Goal: Task Accomplishment & Management: Manage account settings

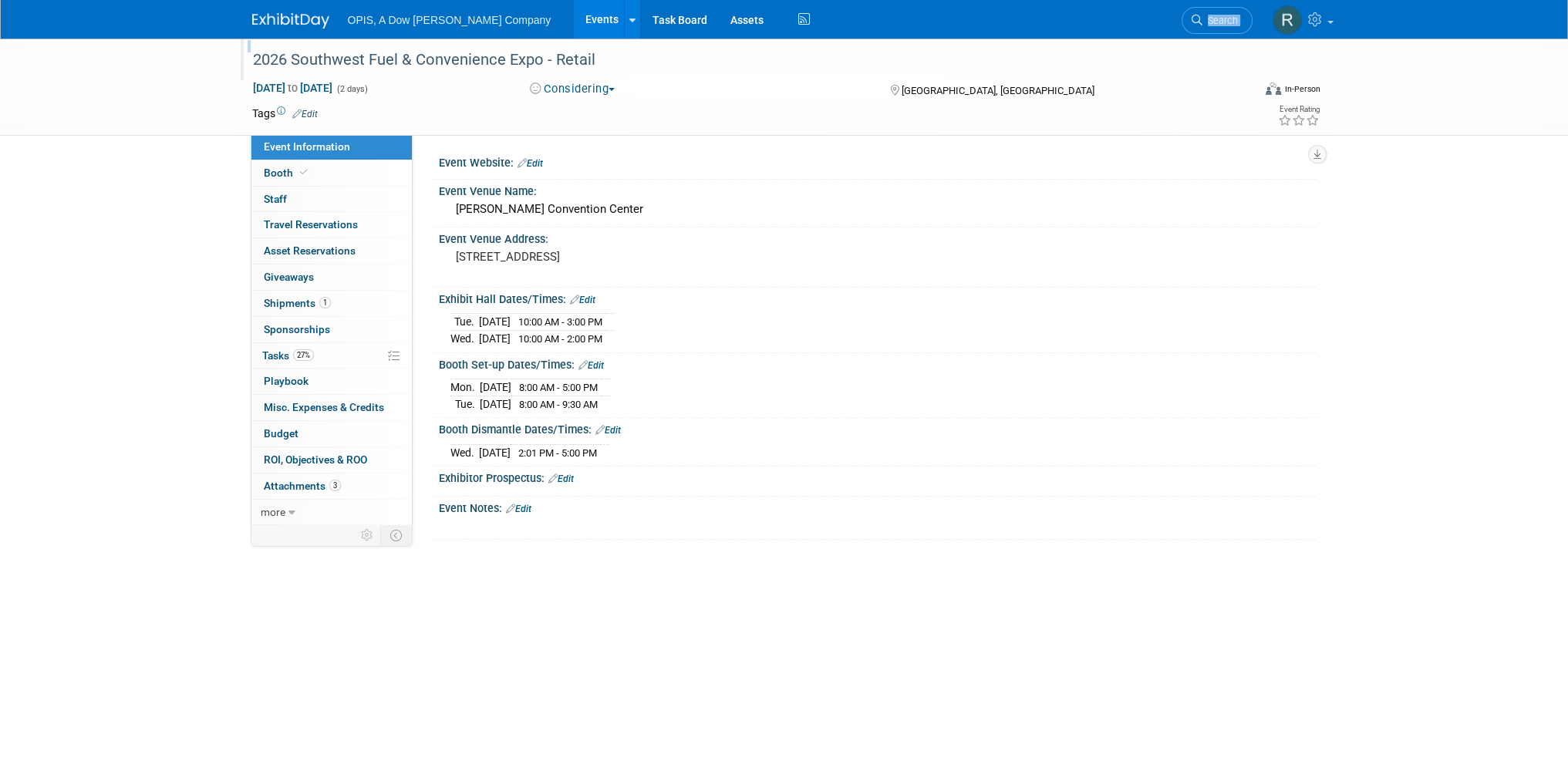
drag, startPoint x: 996, startPoint y: 24, endPoint x: 997, endPoint y: 42, distance: 18.0
click at [997, 42] on body "OPIS, A Dow Jones Company Events Add Event Bulk Upload Events Shareable Event B…" at bounding box center [784, 379] width 1568 height 758
click at [574, 22] on link "Events" at bounding box center [602, 19] width 56 height 38
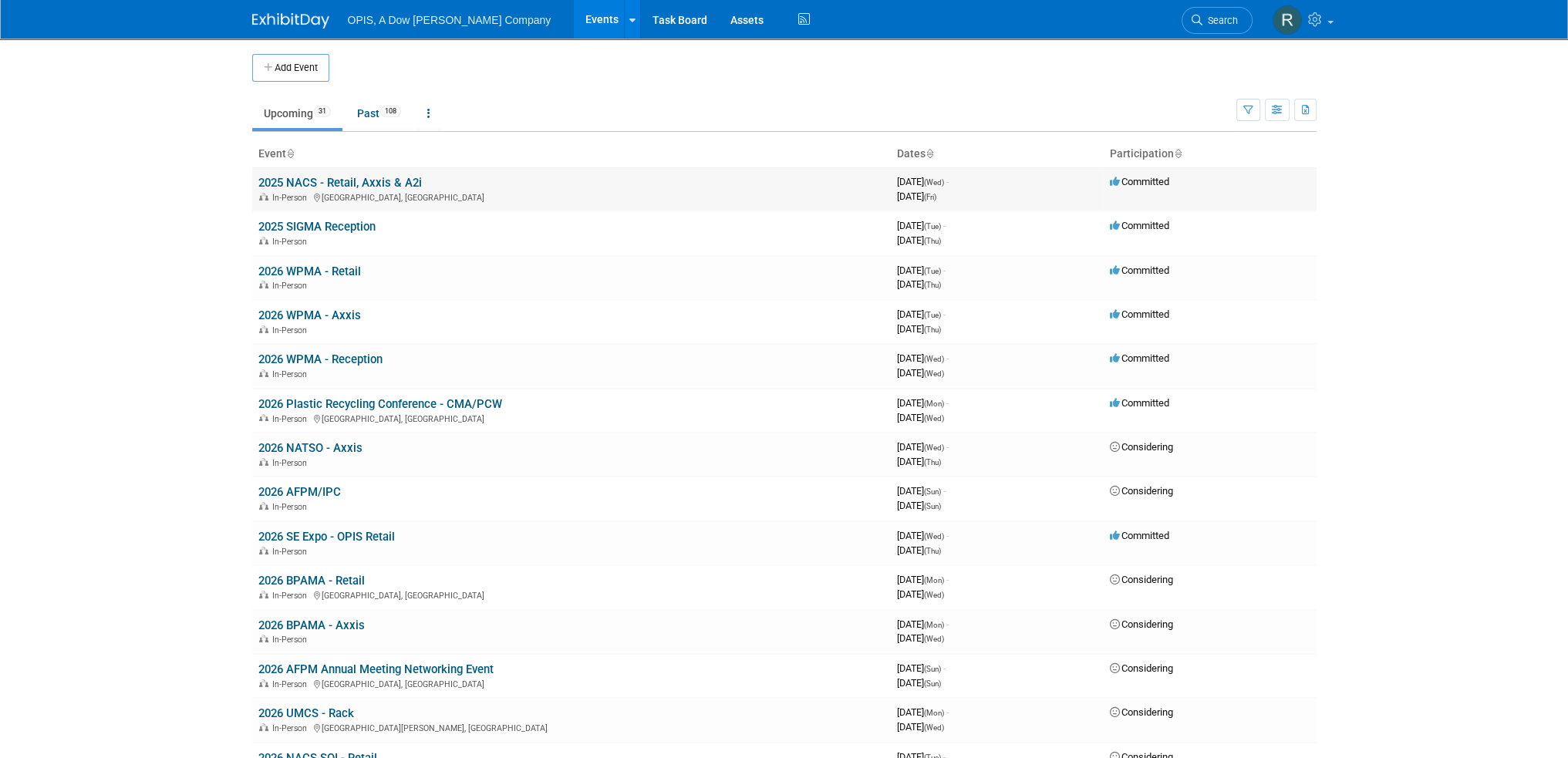
click at [352, 178] on link "2025 NACS - Retail, Axxis & A2i" at bounding box center [340, 183] width 164 height 14
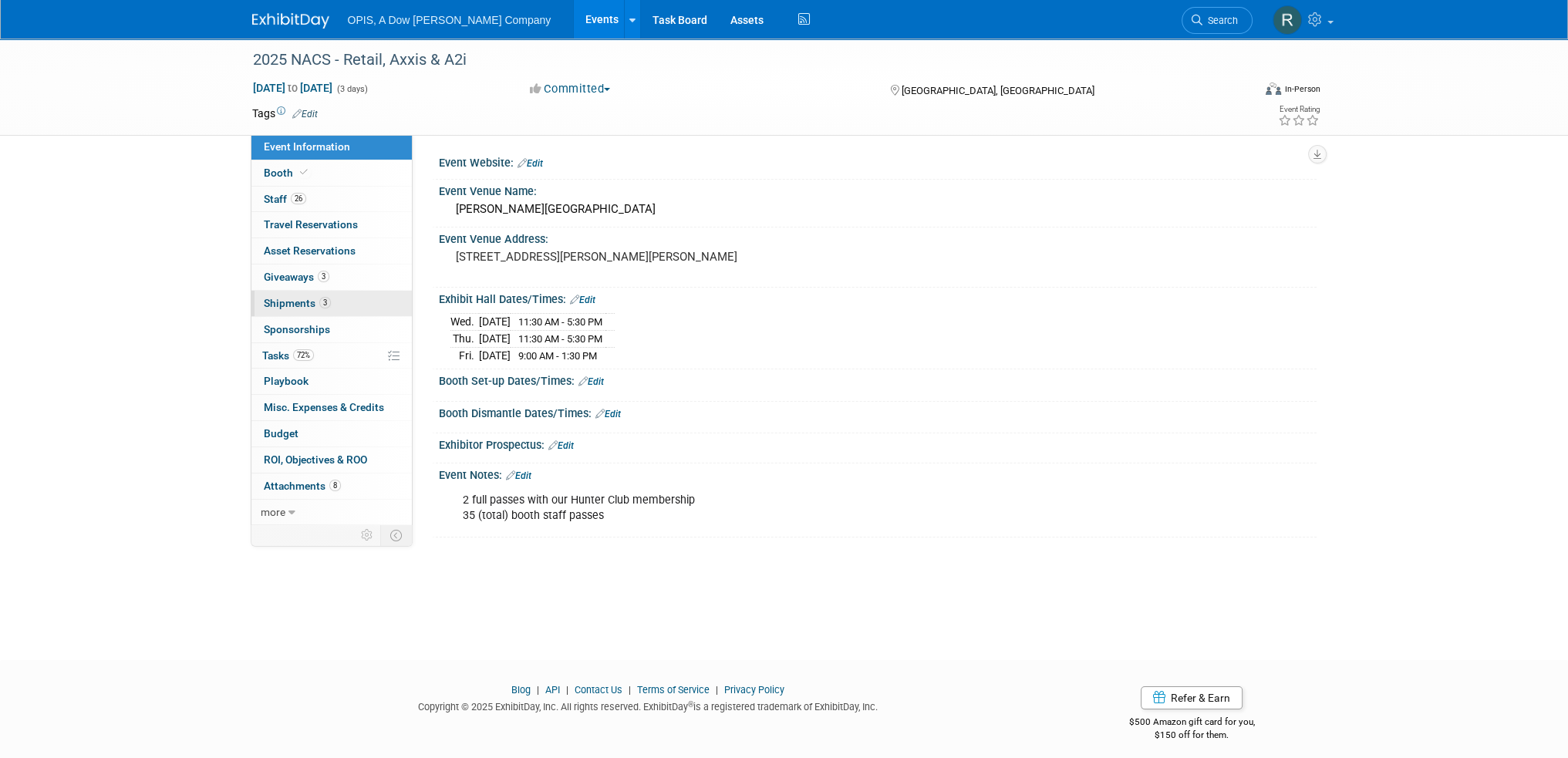
click at [281, 296] on link "3 Shipments 3" at bounding box center [332, 303] width 161 height 25
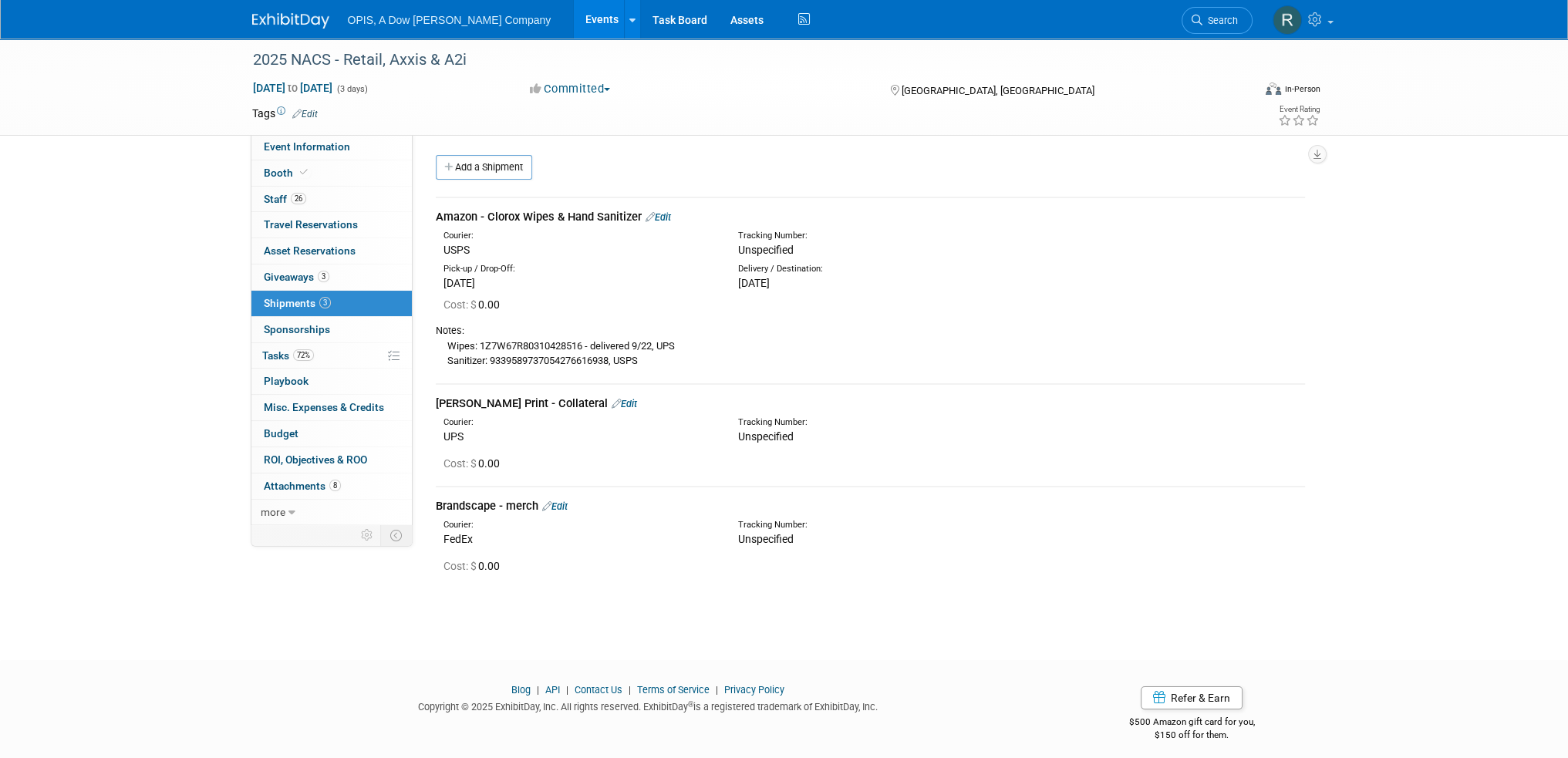
click at [501, 169] on link "Add a Shipment" at bounding box center [484, 167] width 96 height 24
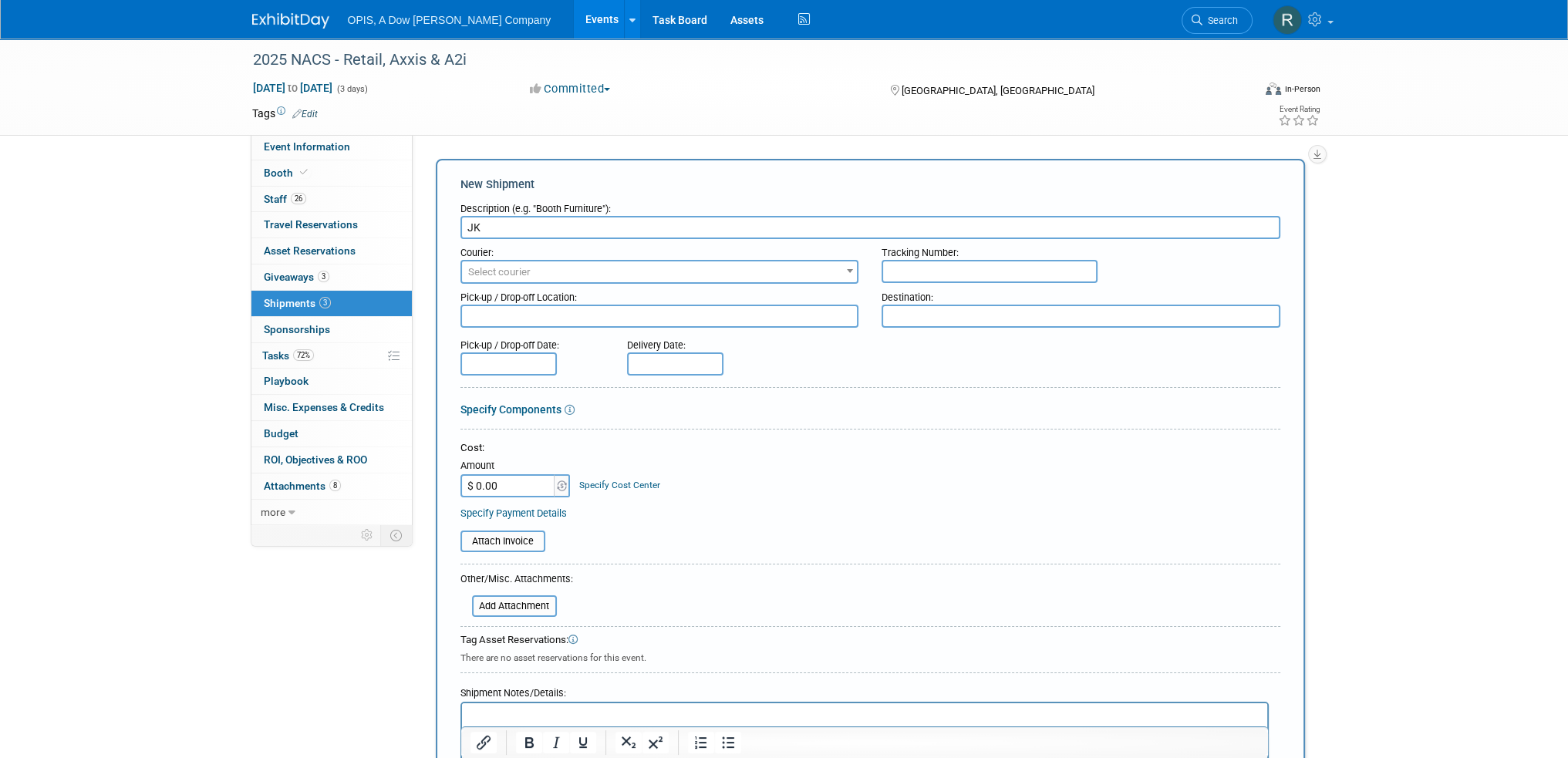
type input "J"
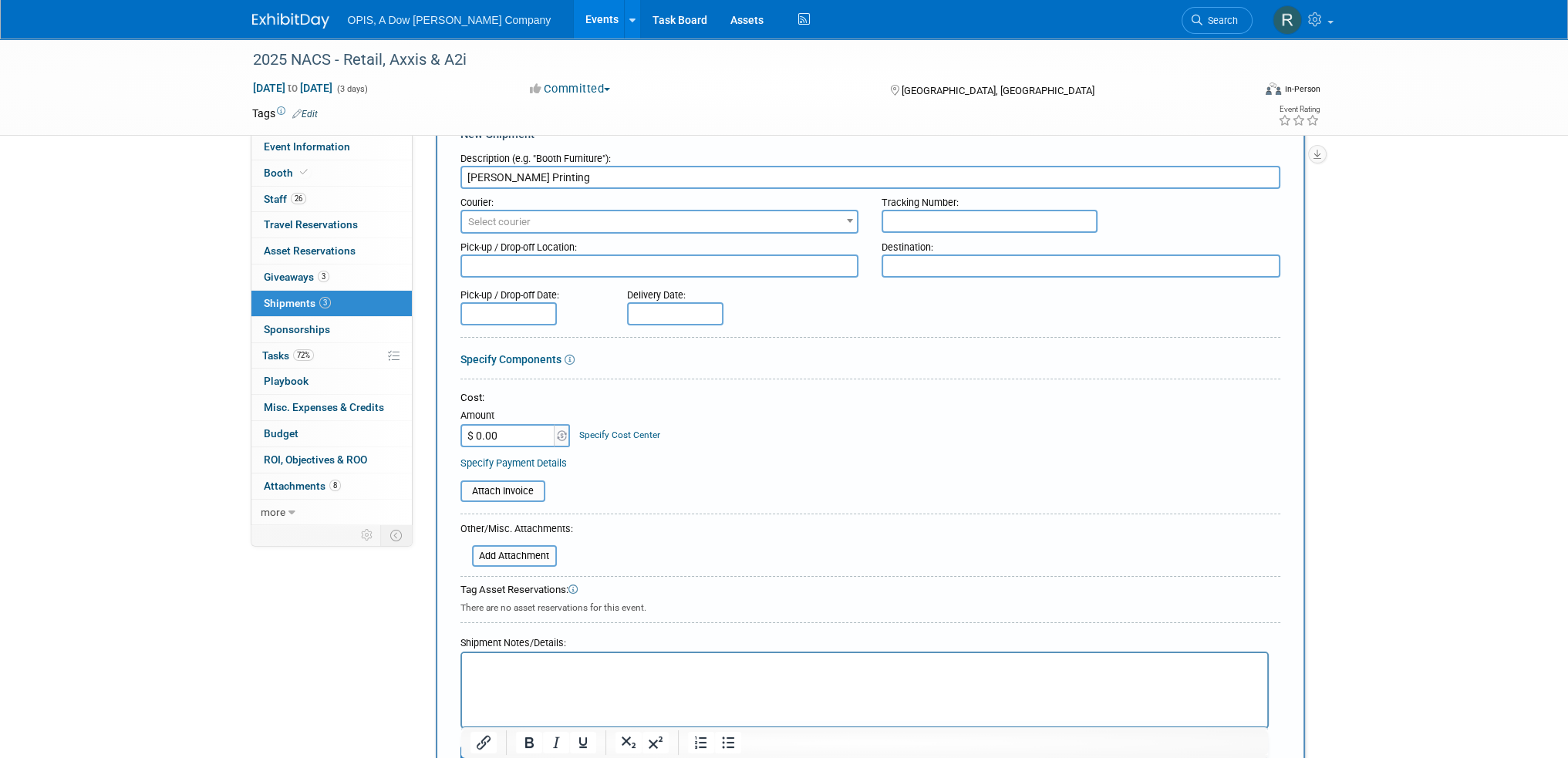
scroll to position [77, 0]
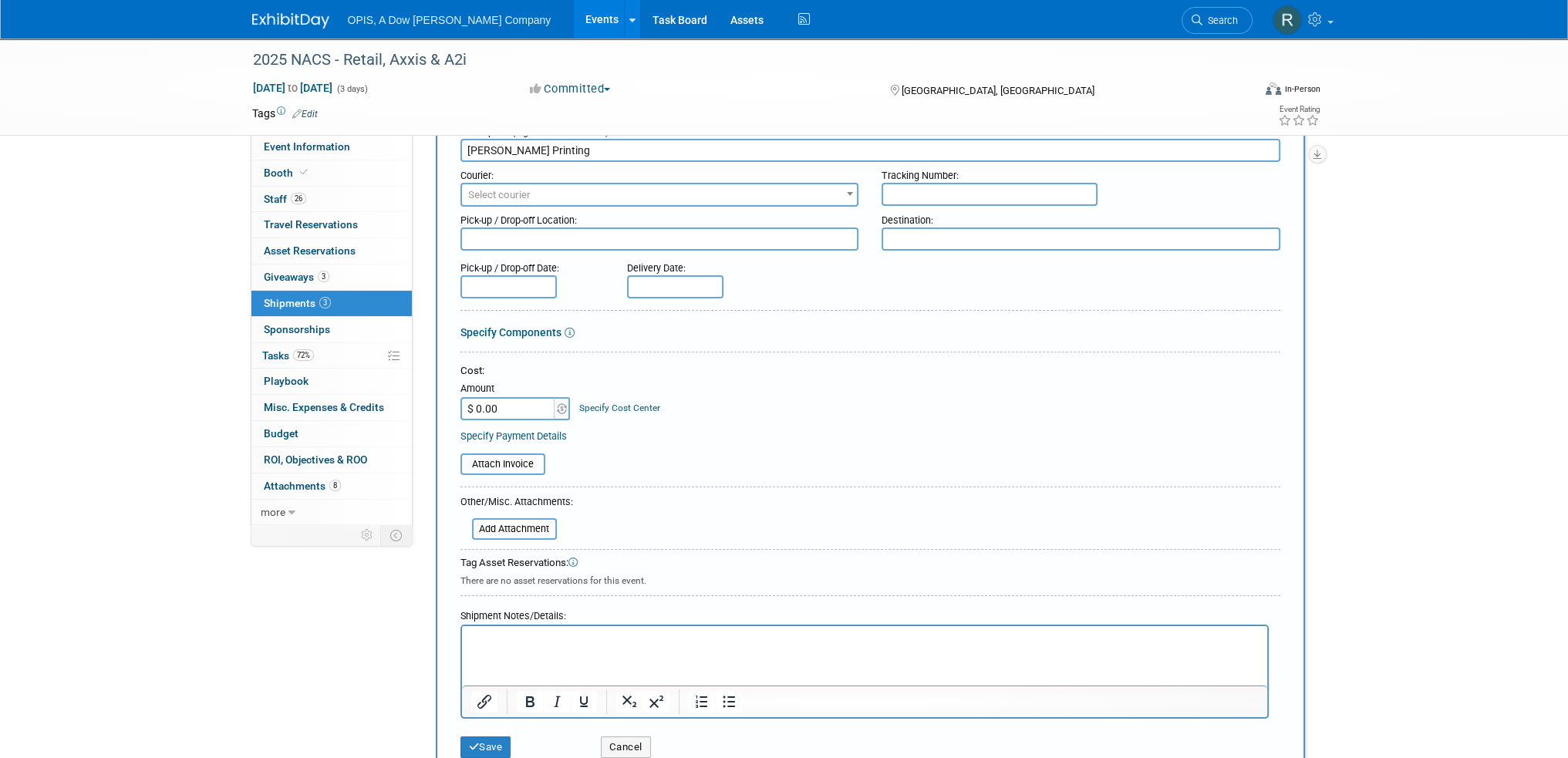
type input "[PERSON_NAME] Printing"
drag, startPoint x: 978, startPoint y: 1248, endPoint x: 520, endPoint y: 637, distance: 763.6
click at [520, 637] on p "Rich Text Area. Press ALT-0 for help." at bounding box center [864, 640] width 788 height 16
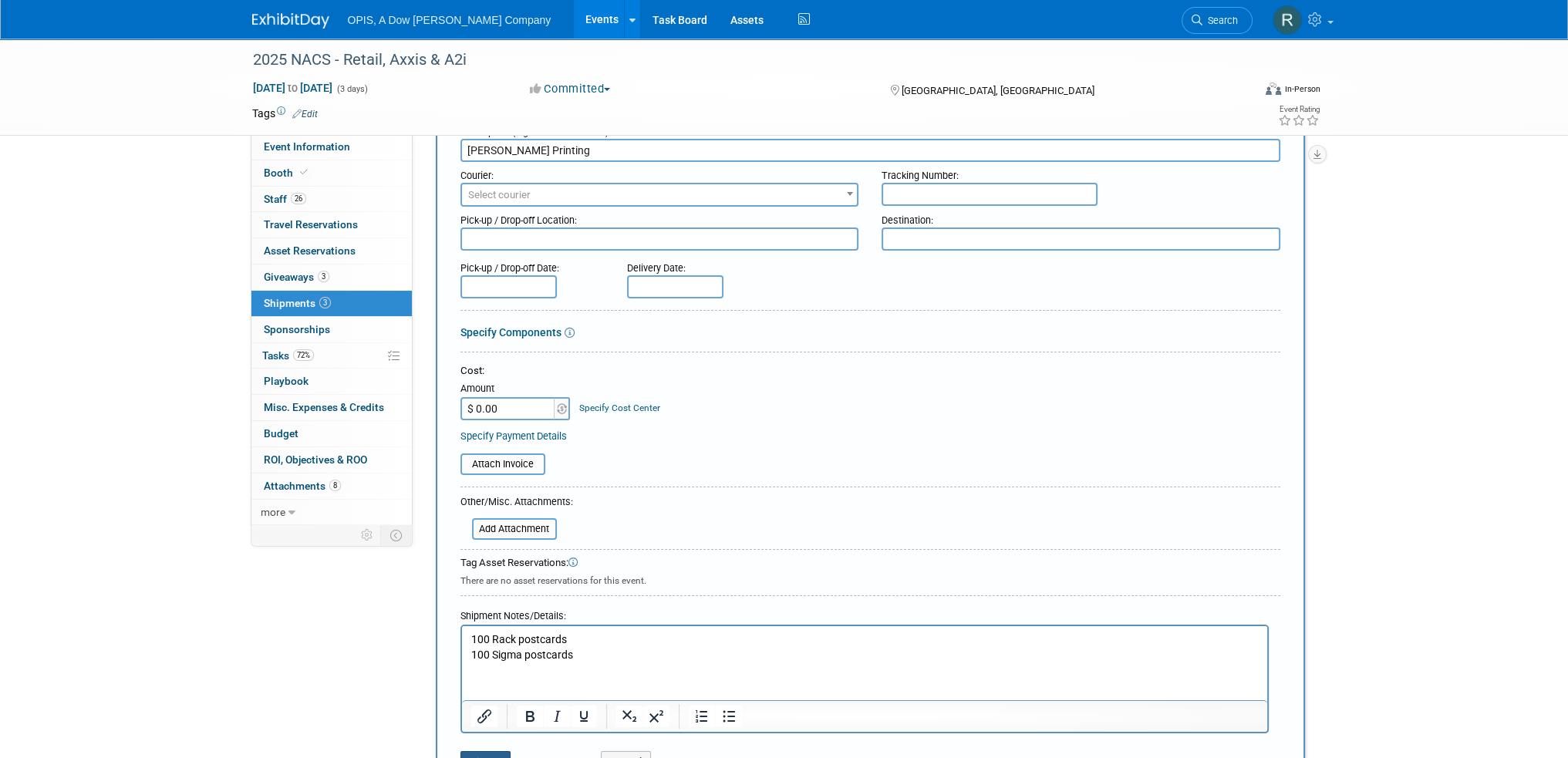
click at [495, 751] on button "Save" at bounding box center [485, 762] width 51 height 22
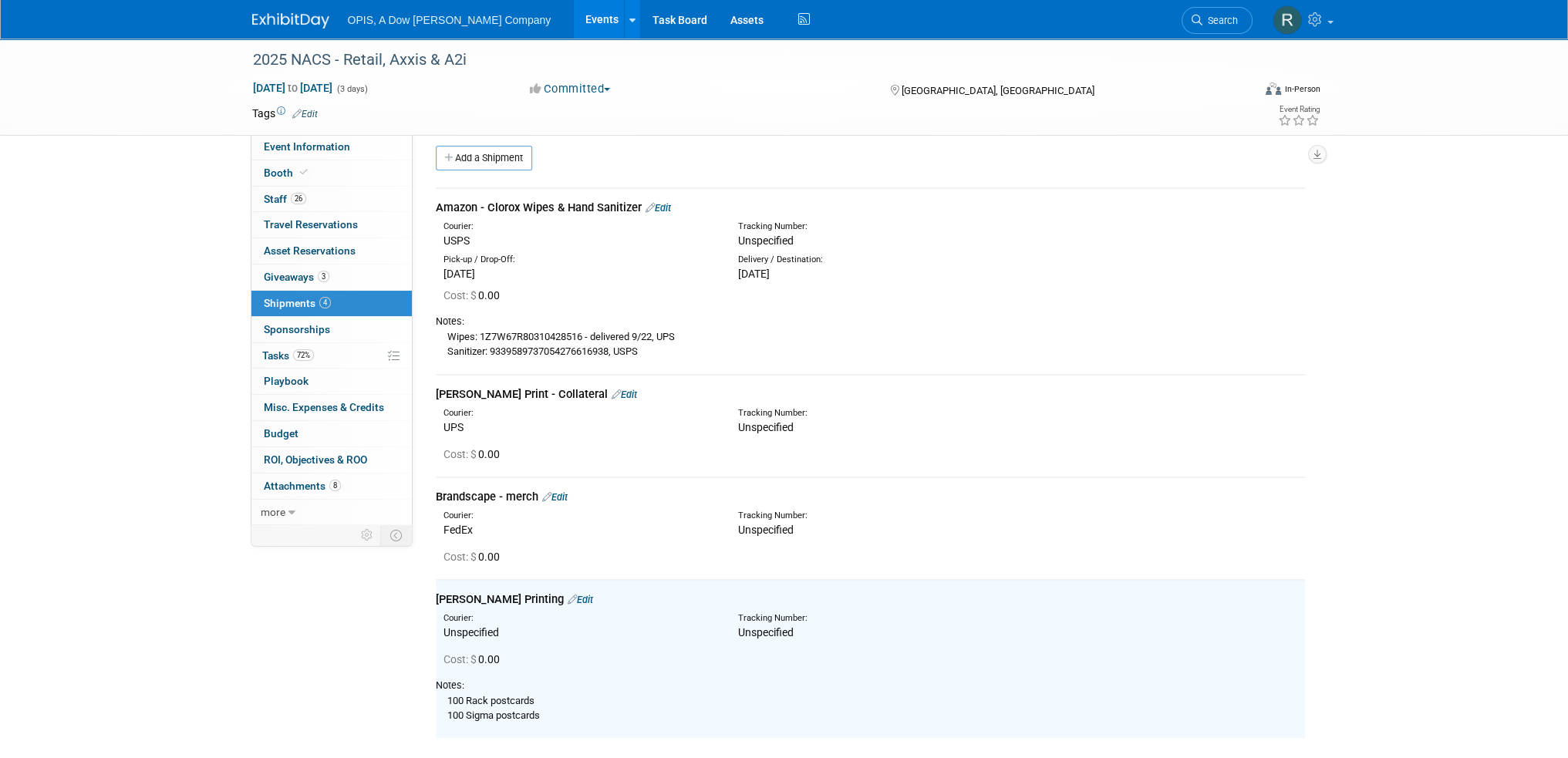
scroll to position [0, 0]
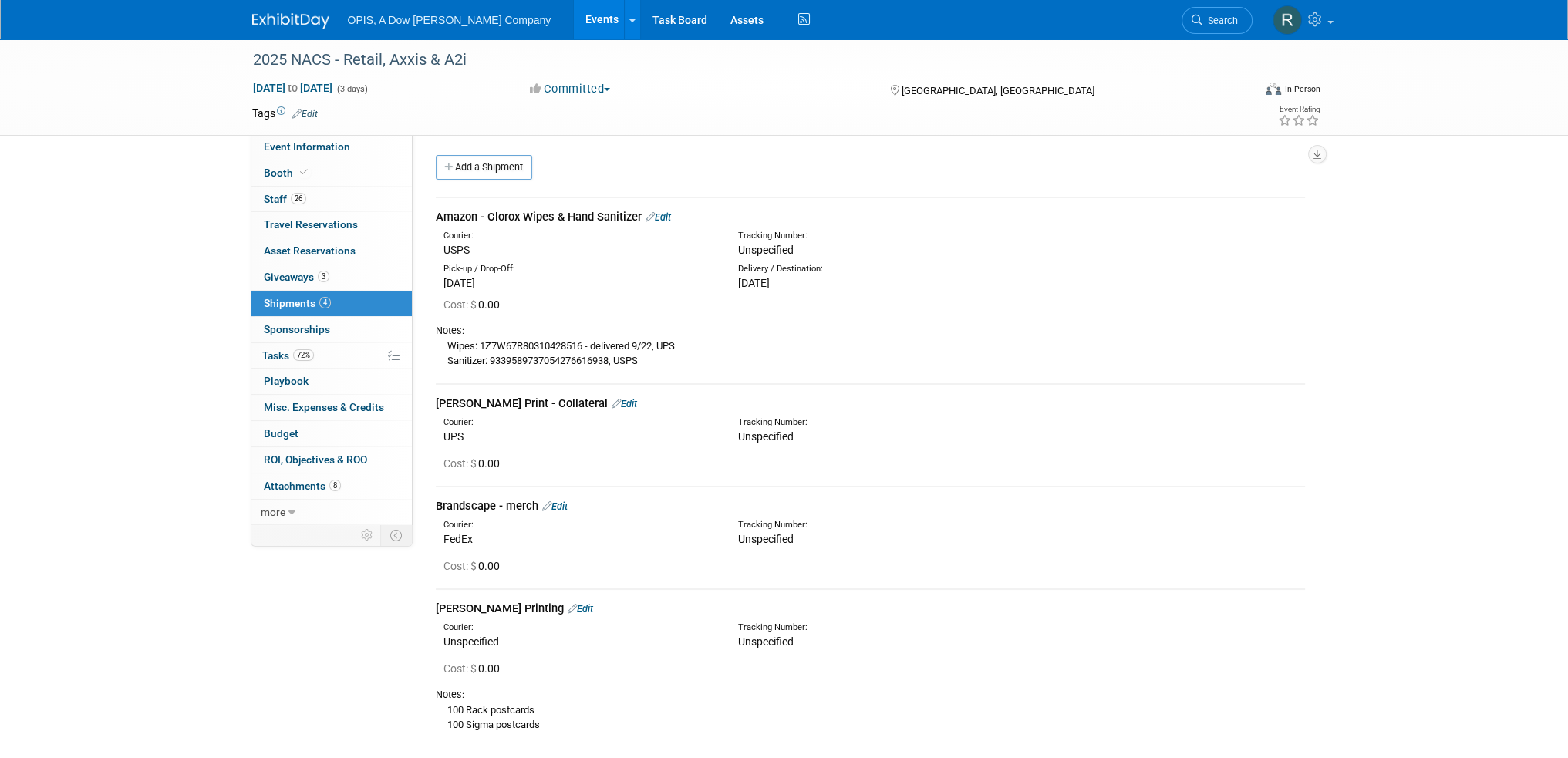
click at [569, 396] on div "[PERSON_NAME] Print - Collateral Edit" at bounding box center [870, 404] width 869 height 16
click at [612, 407] on link "Edit" at bounding box center [624, 404] width 25 height 12
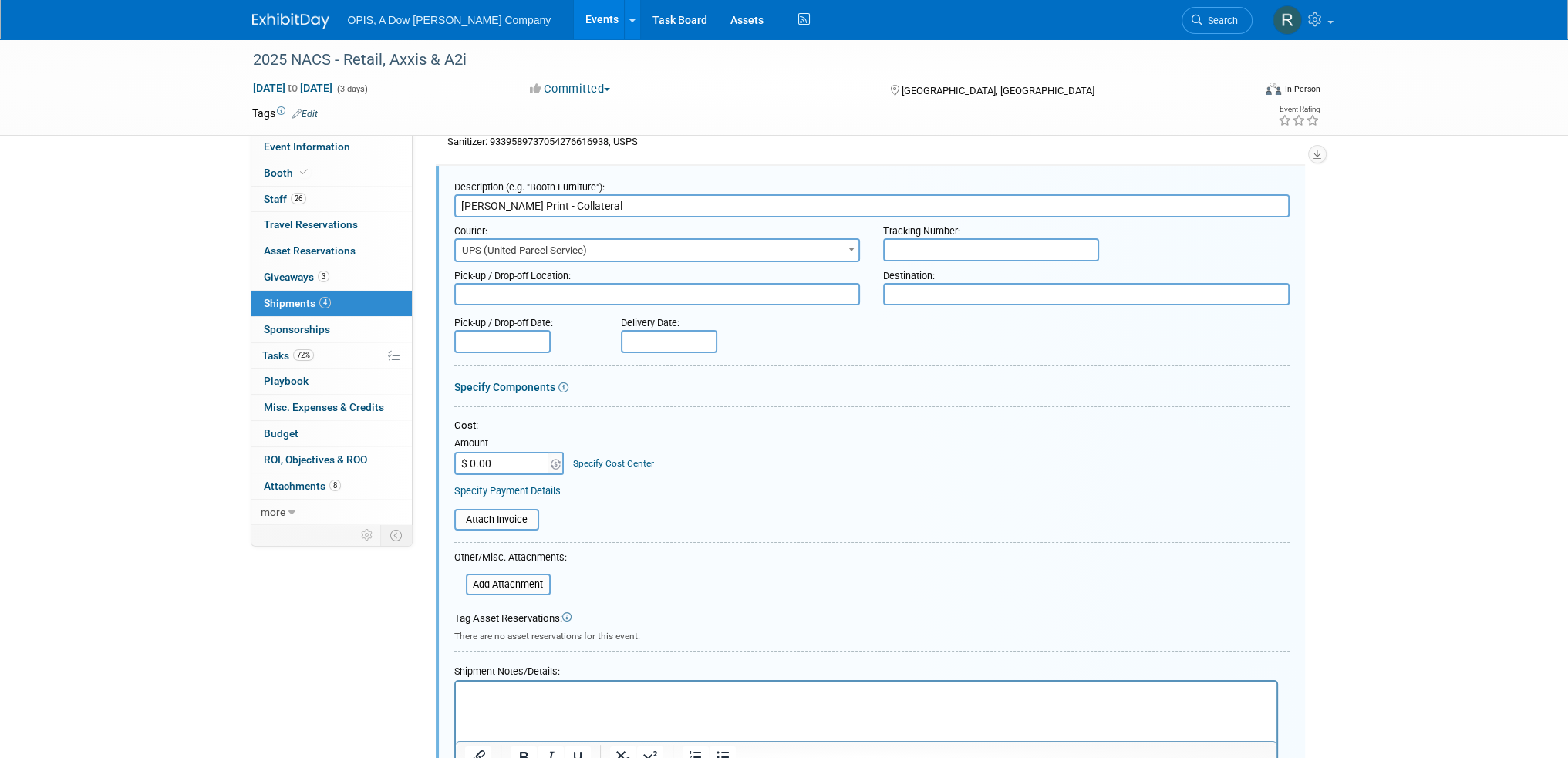
scroll to position [209, 0]
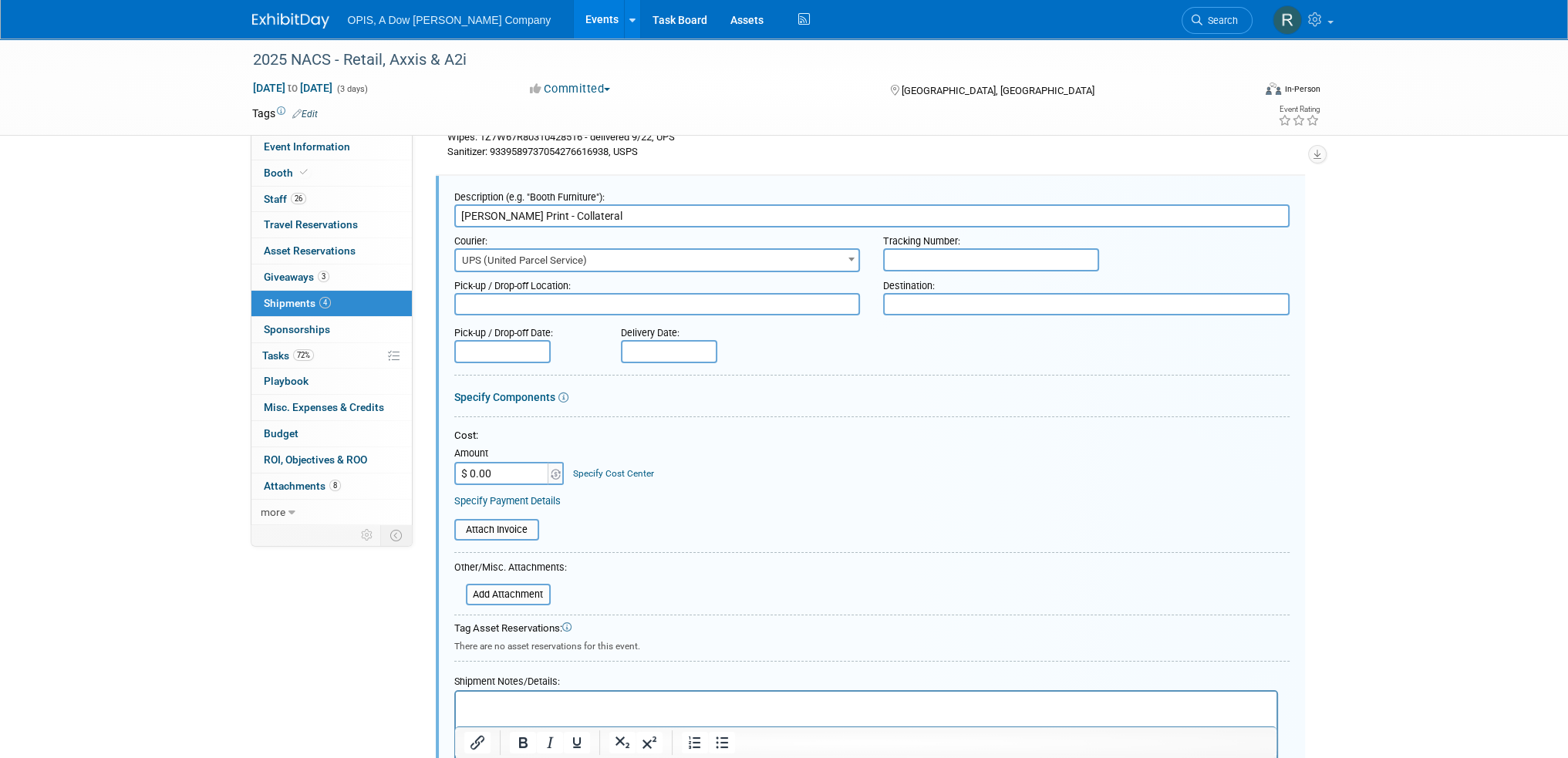
click at [922, 253] on input "text" at bounding box center [991, 260] width 216 height 24
drag, startPoint x: 1018, startPoint y: 259, endPoint x: 873, endPoint y: 258, distance: 145.0
click at [873, 258] on div "Tracking Number: 1Z4756E60395235161" at bounding box center [1087, 249] width 430 height 44
type input "1Z4756E60395235161"
click at [556, 708] on p "Rich Text Area. Press ALT-0 for help." at bounding box center [866, 705] width 803 height 16
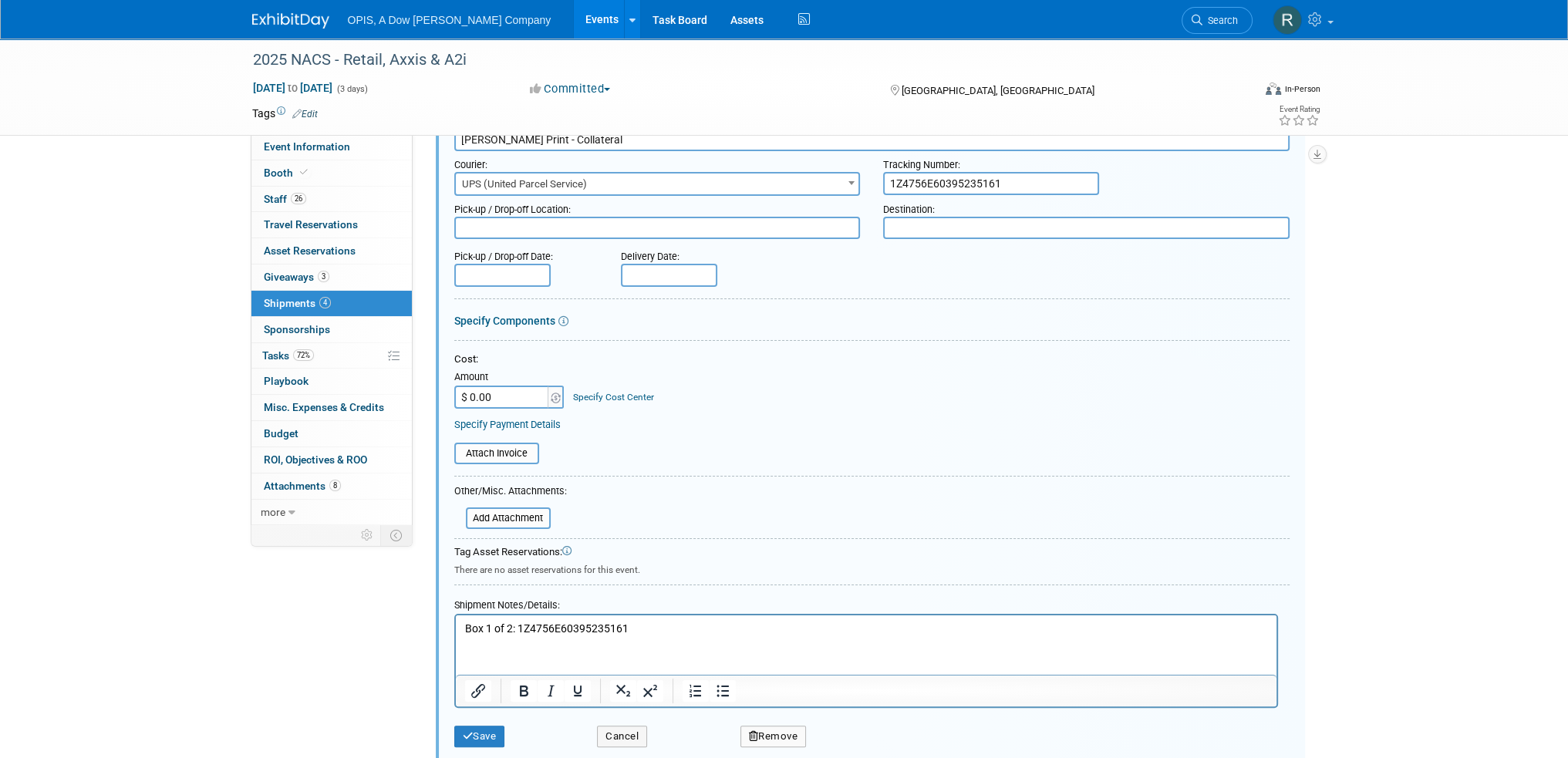
scroll to position [286, 0]
click at [637, 620] on p "Box 1 of 2: 1Z4756E60395235161" at bounding box center [866, 628] width 803 height 16
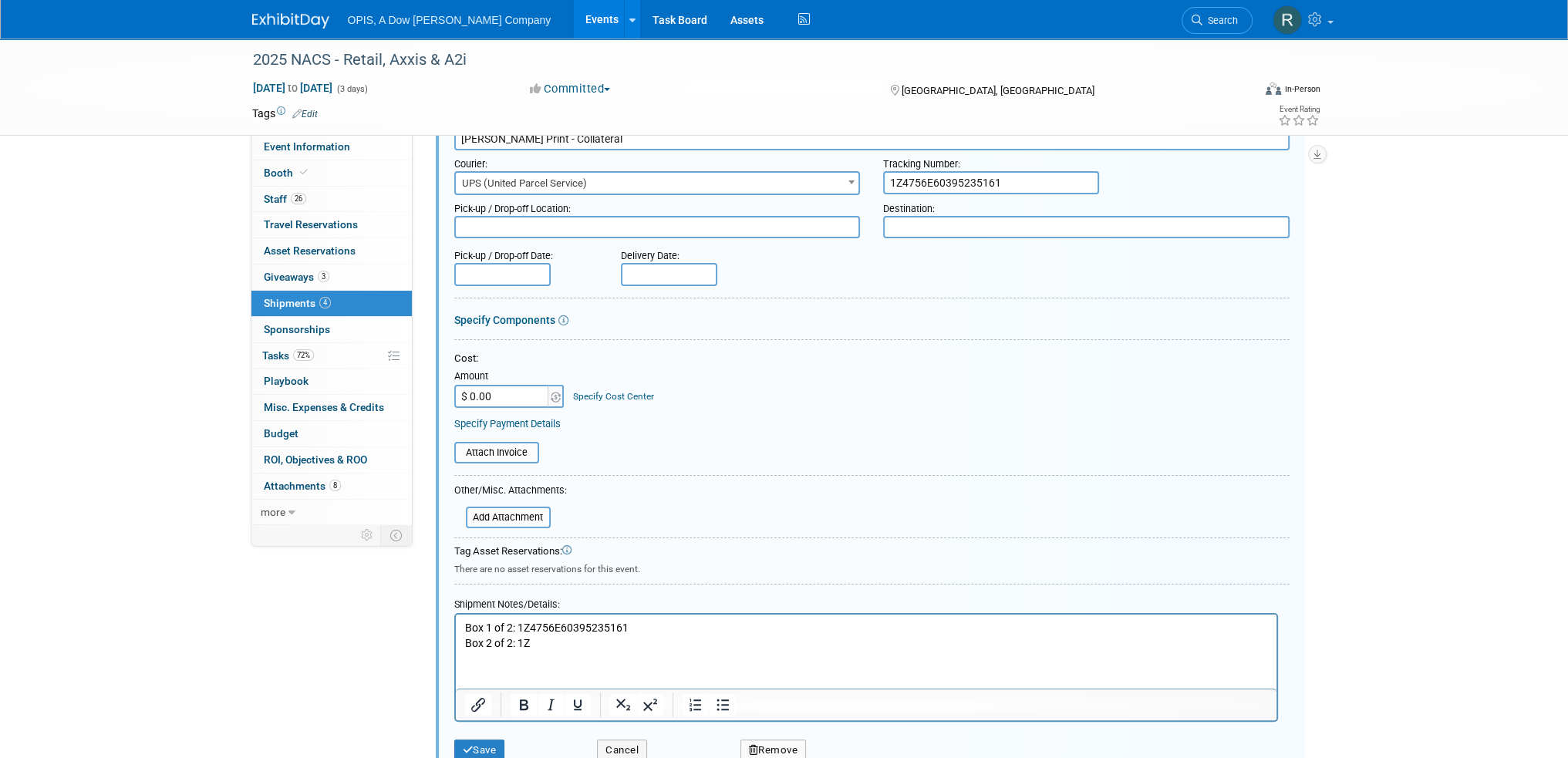
click at [543, 644] on p "Box 2 of 2: 1Z" at bounding box center [866, 644] width 803 height 16
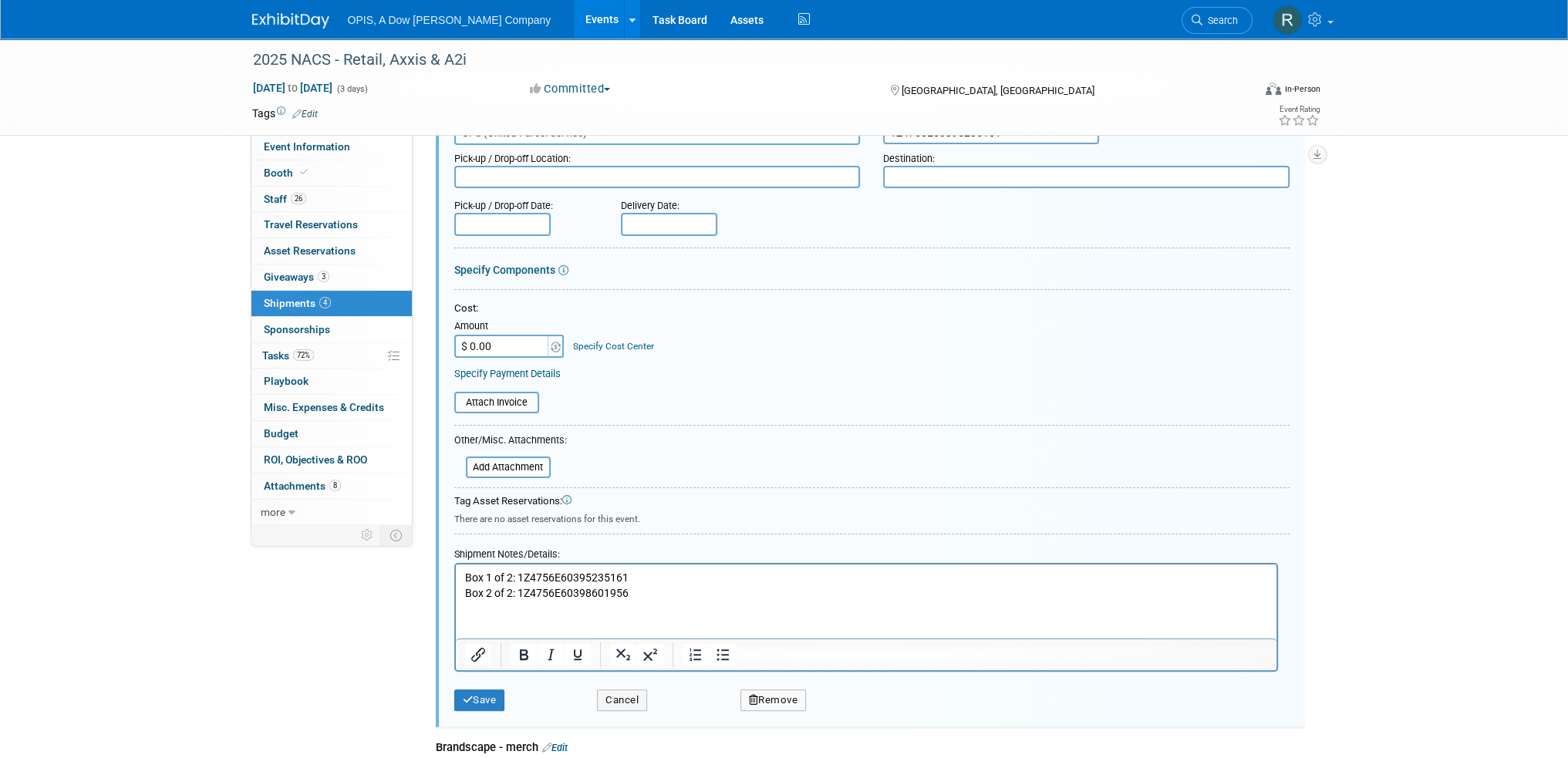
scroll to position [363, 0]
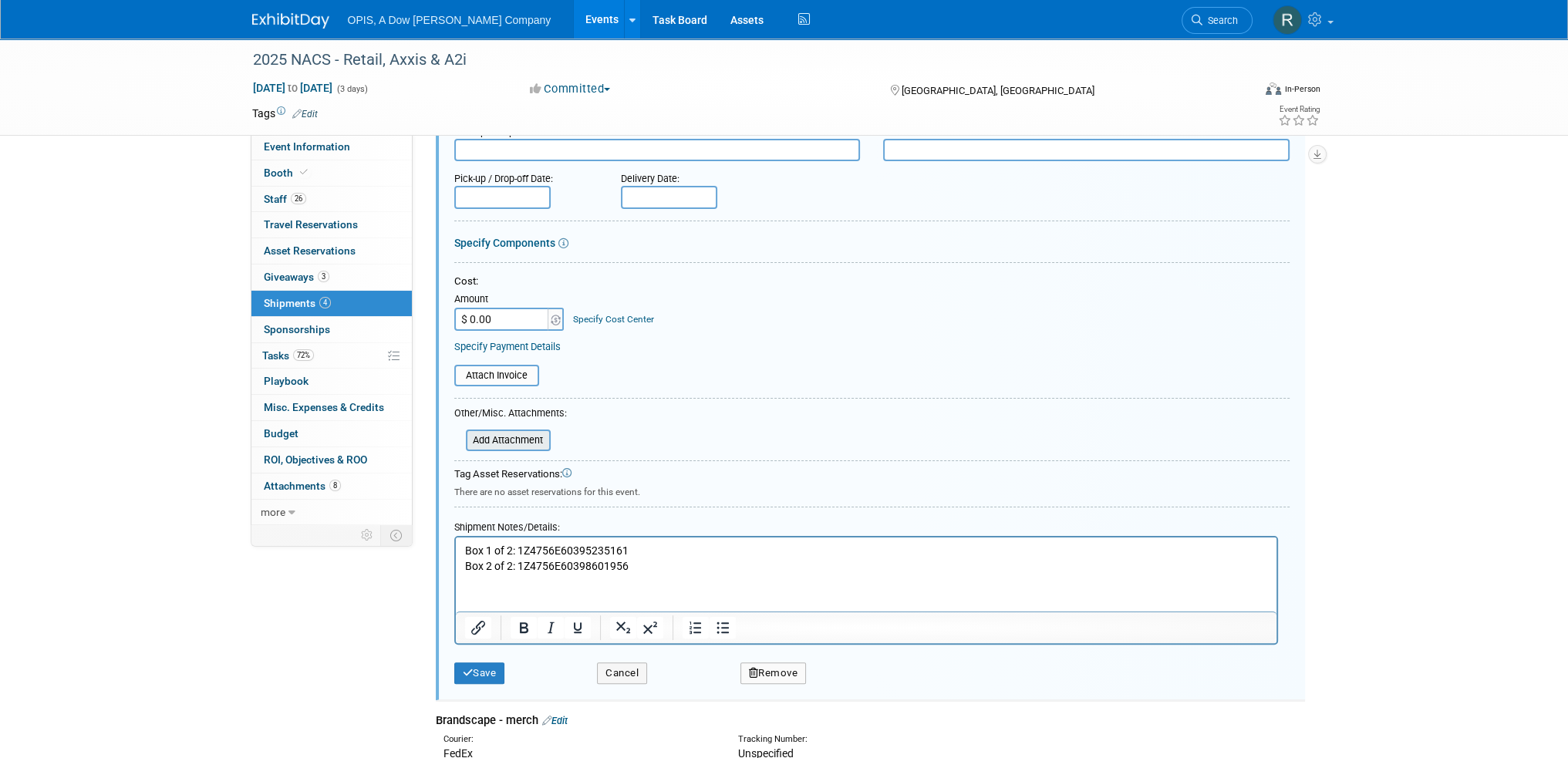
click at [497, 434] on input "file" at bounding box center [457, 441] width 183 height 19
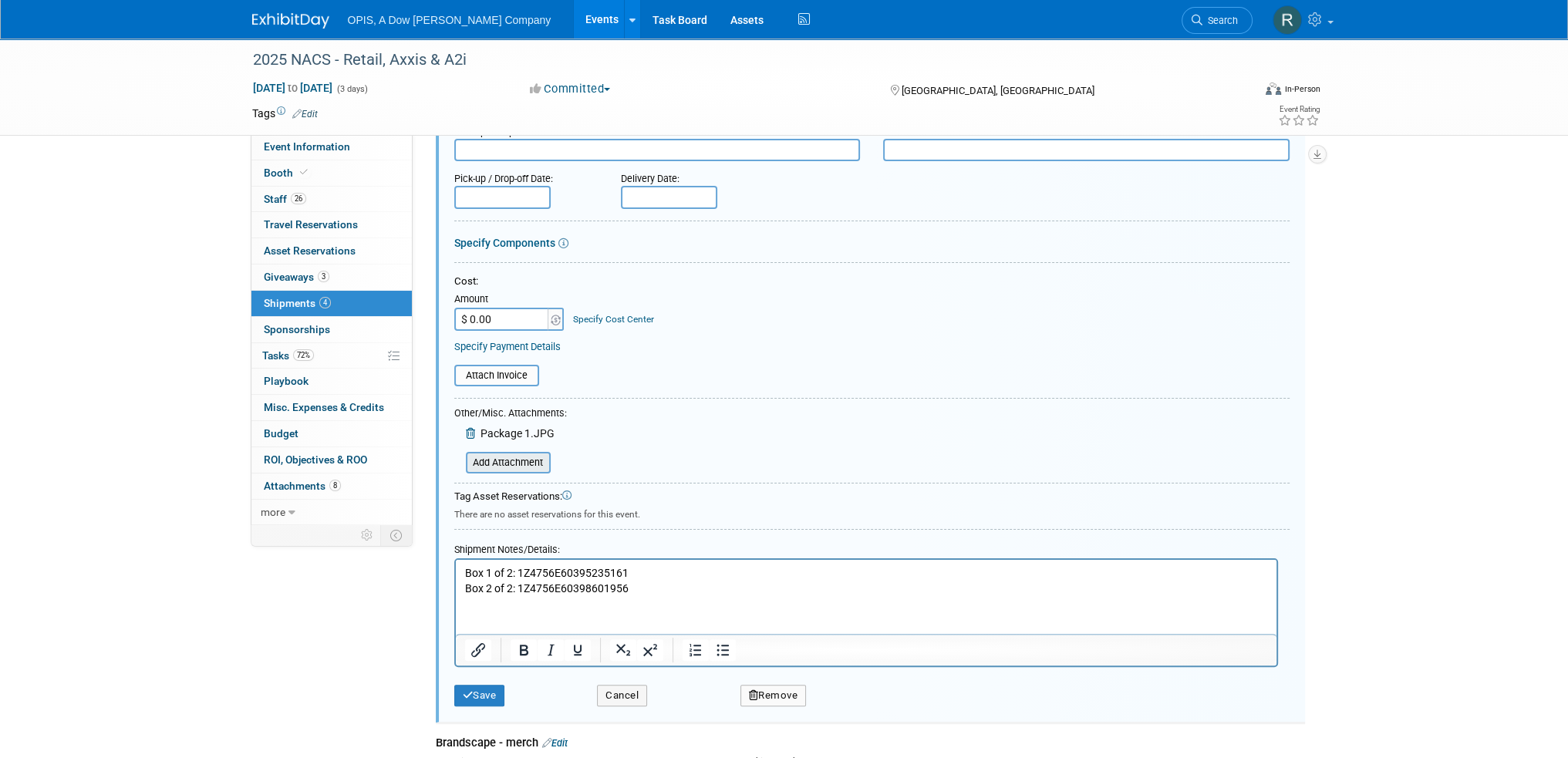
click at [508, 457] on input "file" at bounding box center [457, 463] width 183 height 19
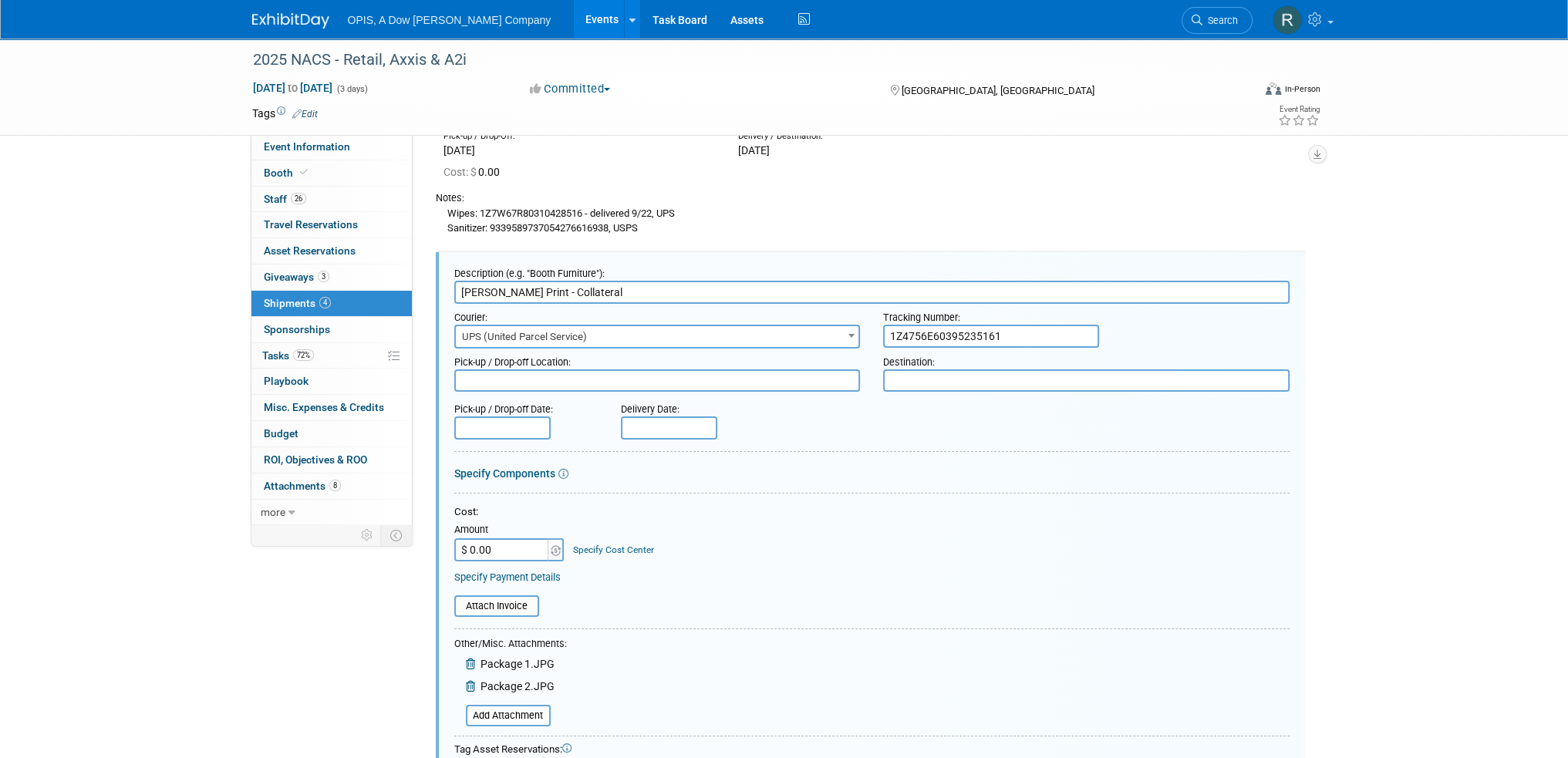
scroll to position [132, 0]
click at [693, 419] on input "text" at bounding box center [669, 429] width 96 height 24
click at [634, 459] on icon at bounding box center [637, 458] width 11 height 11
select select "8"
click at [710, 570] on span "16" at bounding box center [706, 566] width 30 height 30
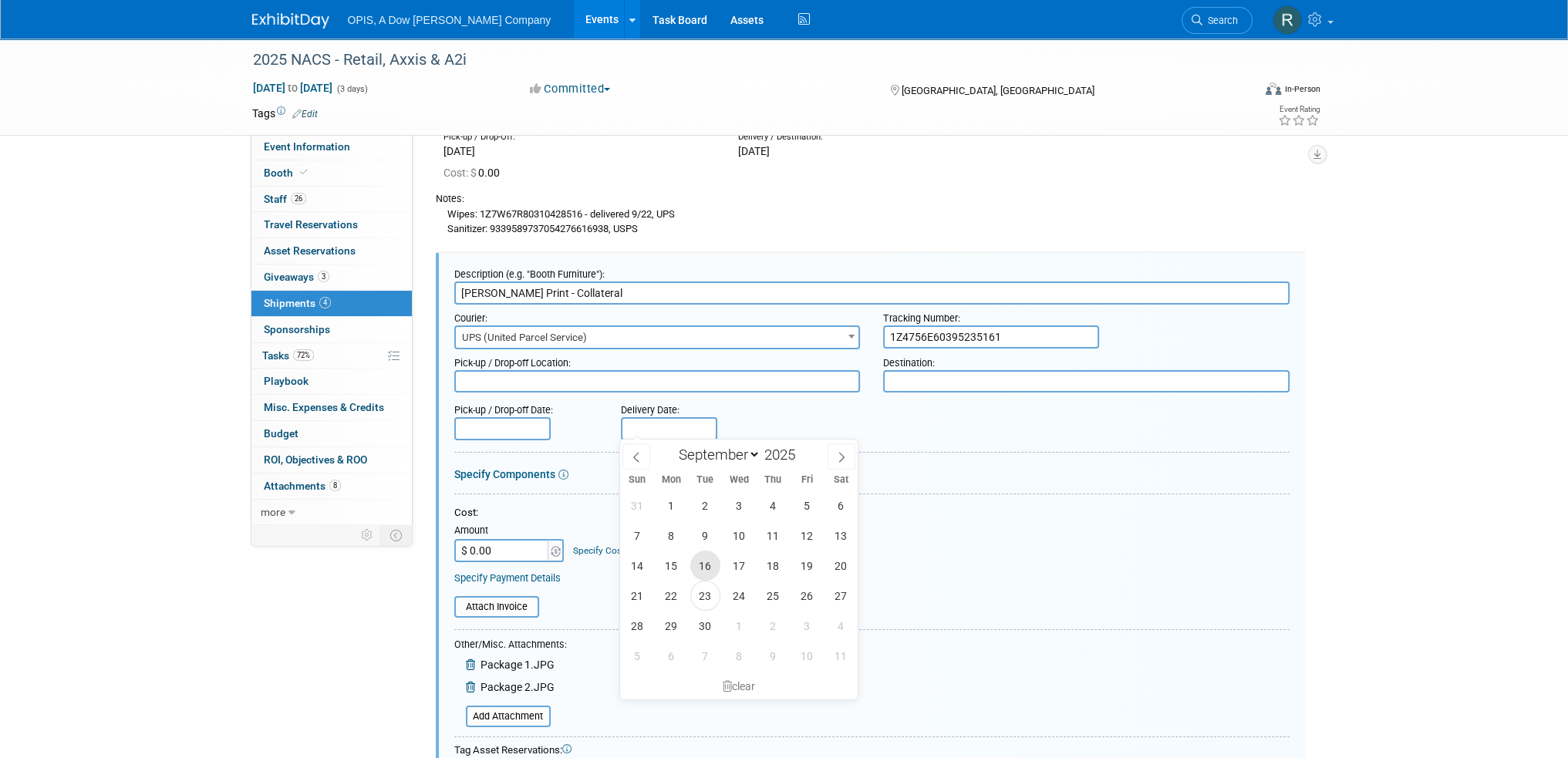
type input "[DATE]"
click at [506, 425] on input "text" at bounding box center [503, 429] width 96 height 24
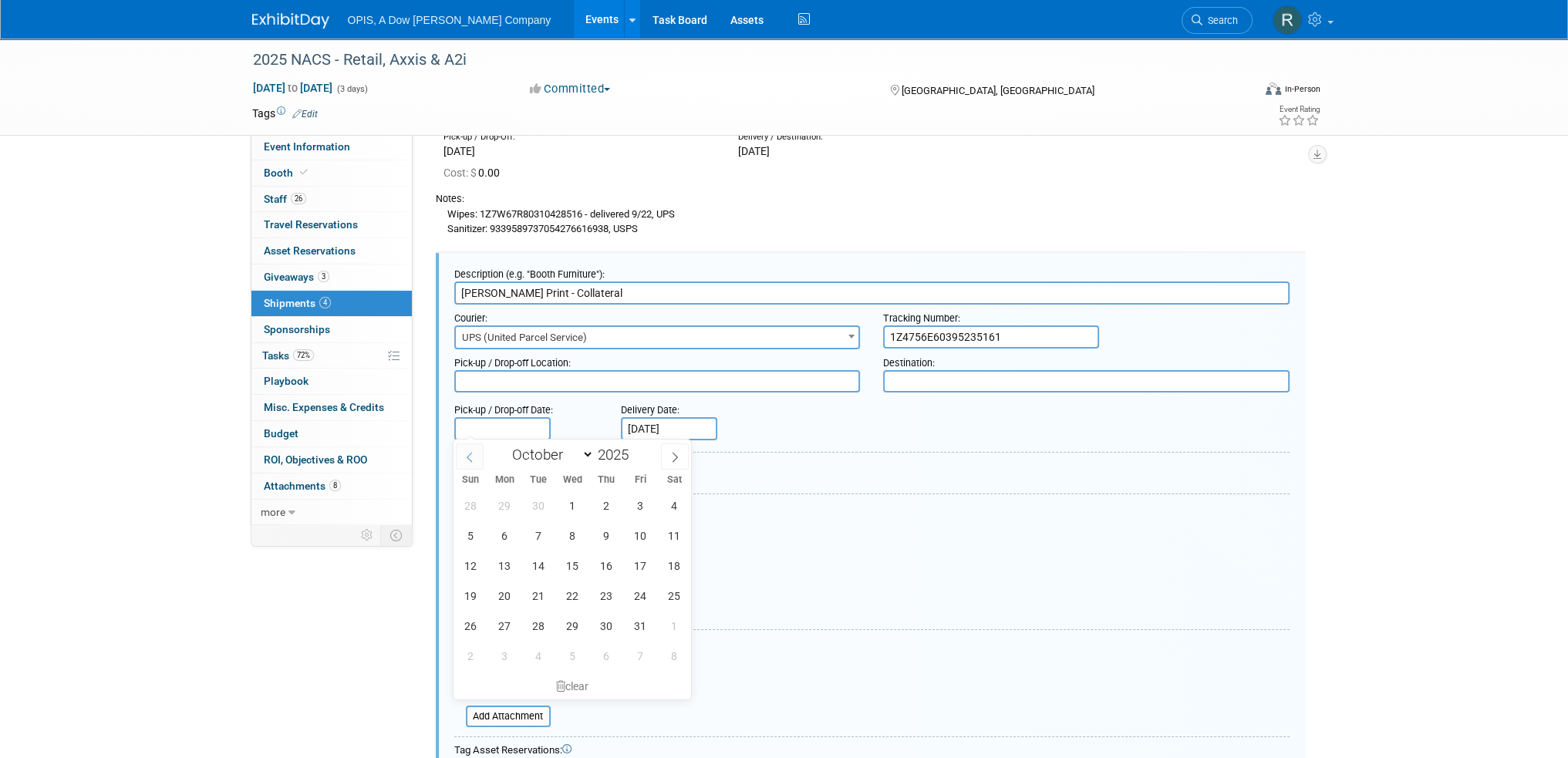
click at [470, 455] on icon at bounding box center [470, 458] width 11 height 11
select select "8"
click at [637, 537] on span "12" at bounding box center [641, 535] width 30 height 30
type input "[DATE]"
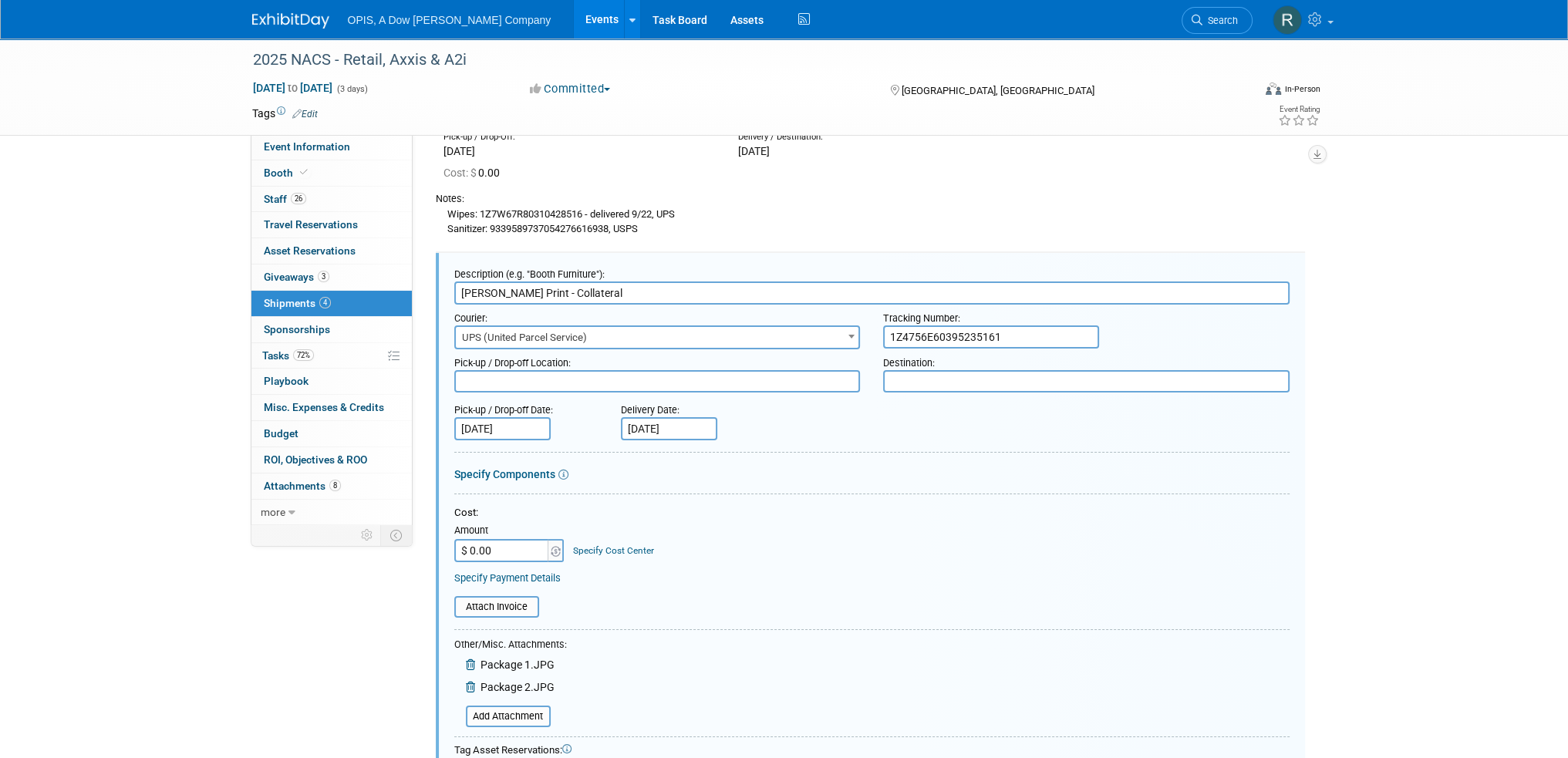
click at [503, 425] on input "[DATE]" at bounding box center [503, 429] width 96 height 24
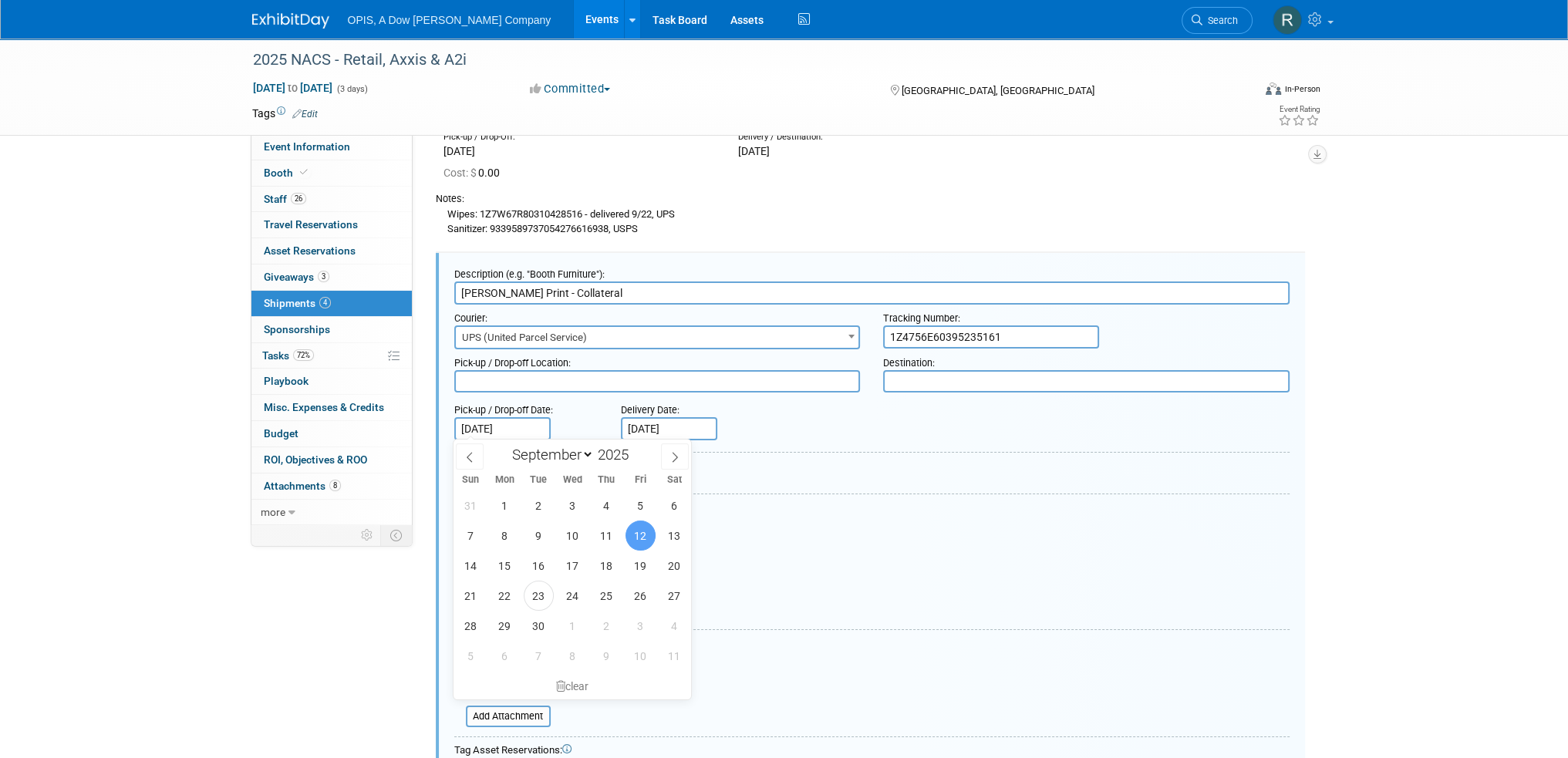
click at [780, 563] on div "Cost: Amount $ 0.00 Specify Cost Center Cost Center -- Not Specified --" at bounding box center [873, 545] width 836 height 78
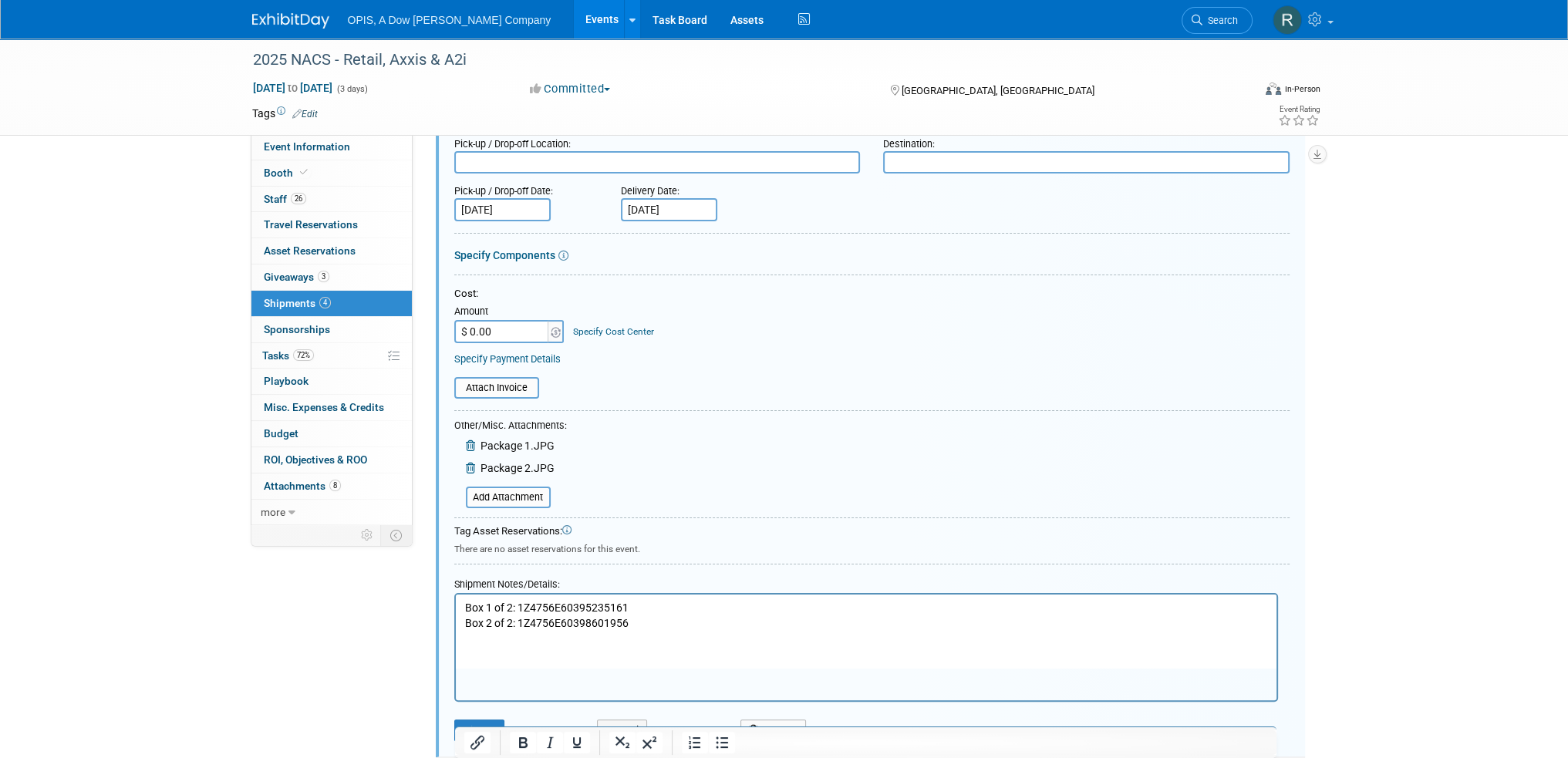
scroll to position [441, 0]
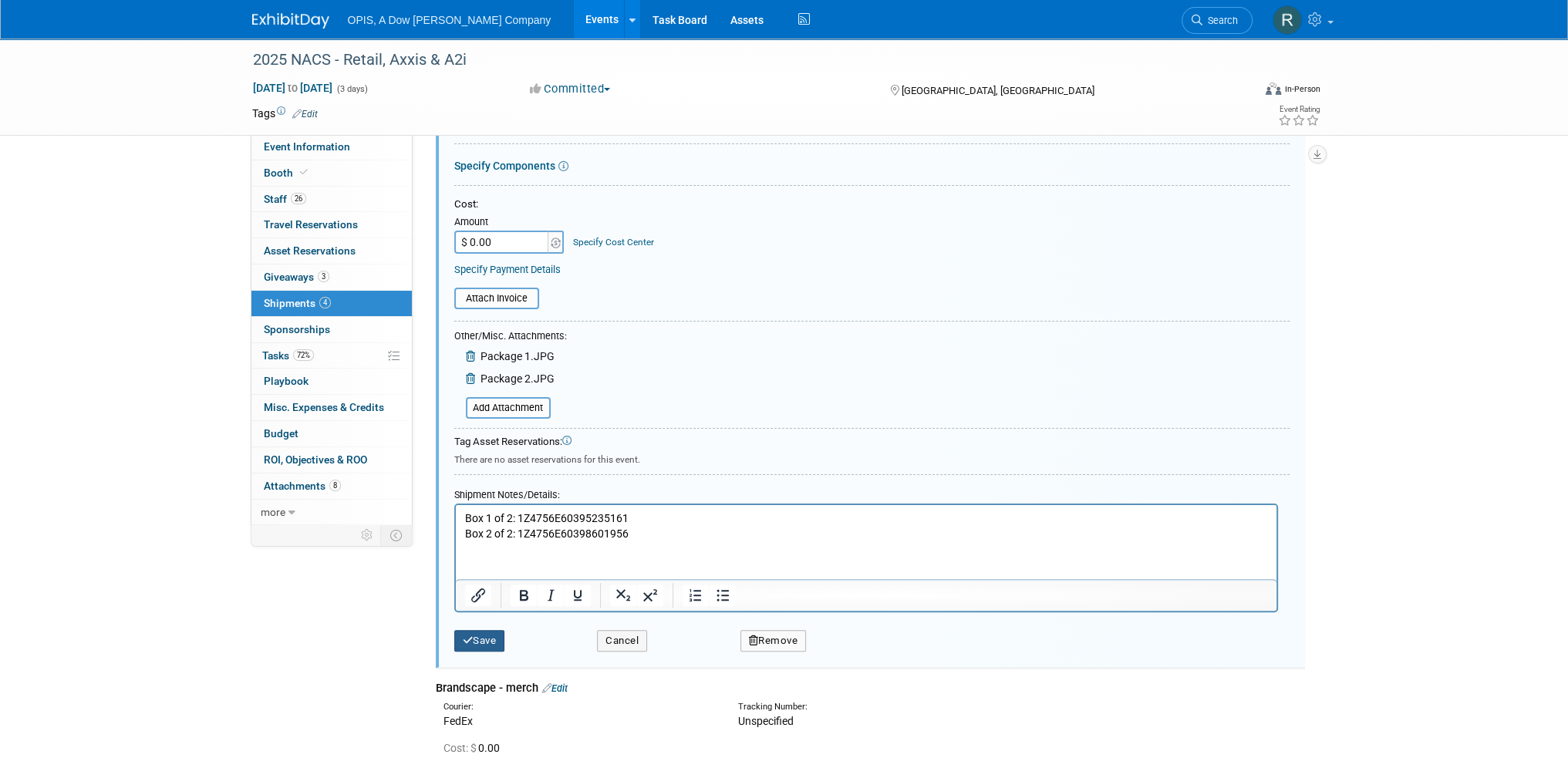
click at [500, 642] on button "Save" at bounding box center [480, 641] width 51 height 22
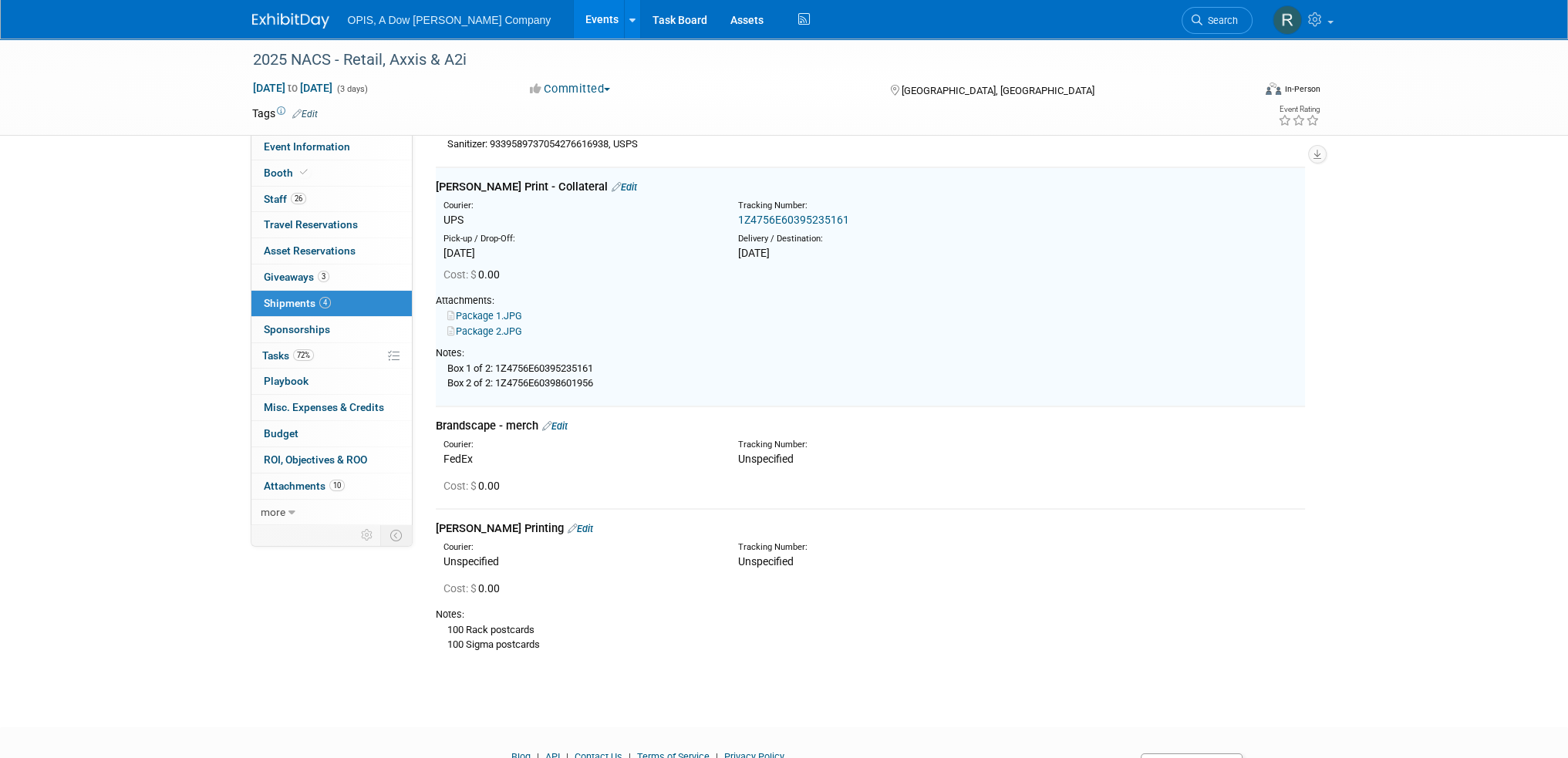
scroll to position [209, 0]
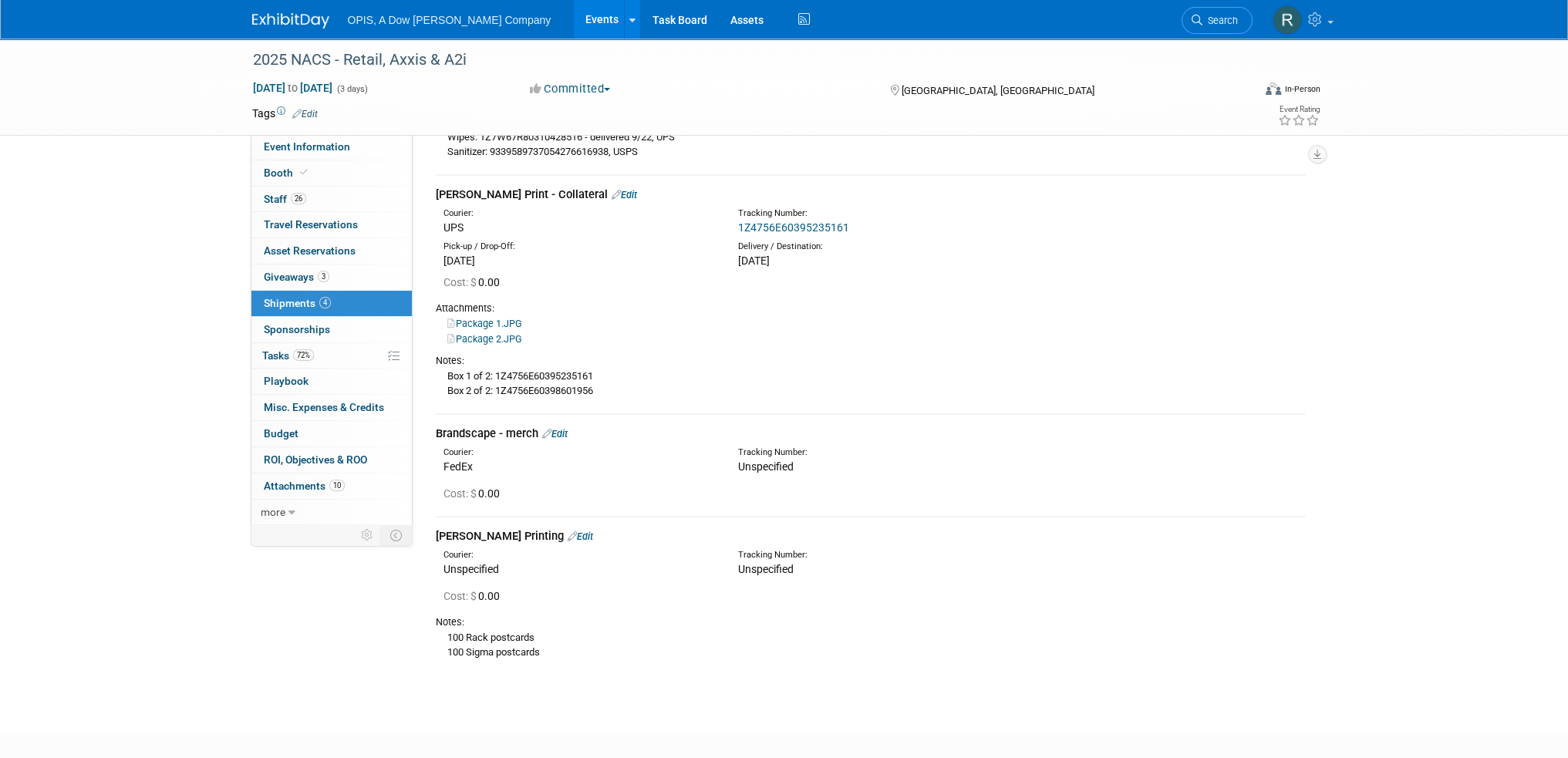
click at [568, 535] on link "Edit" at bounding box center [580, 536] width 25 height 12
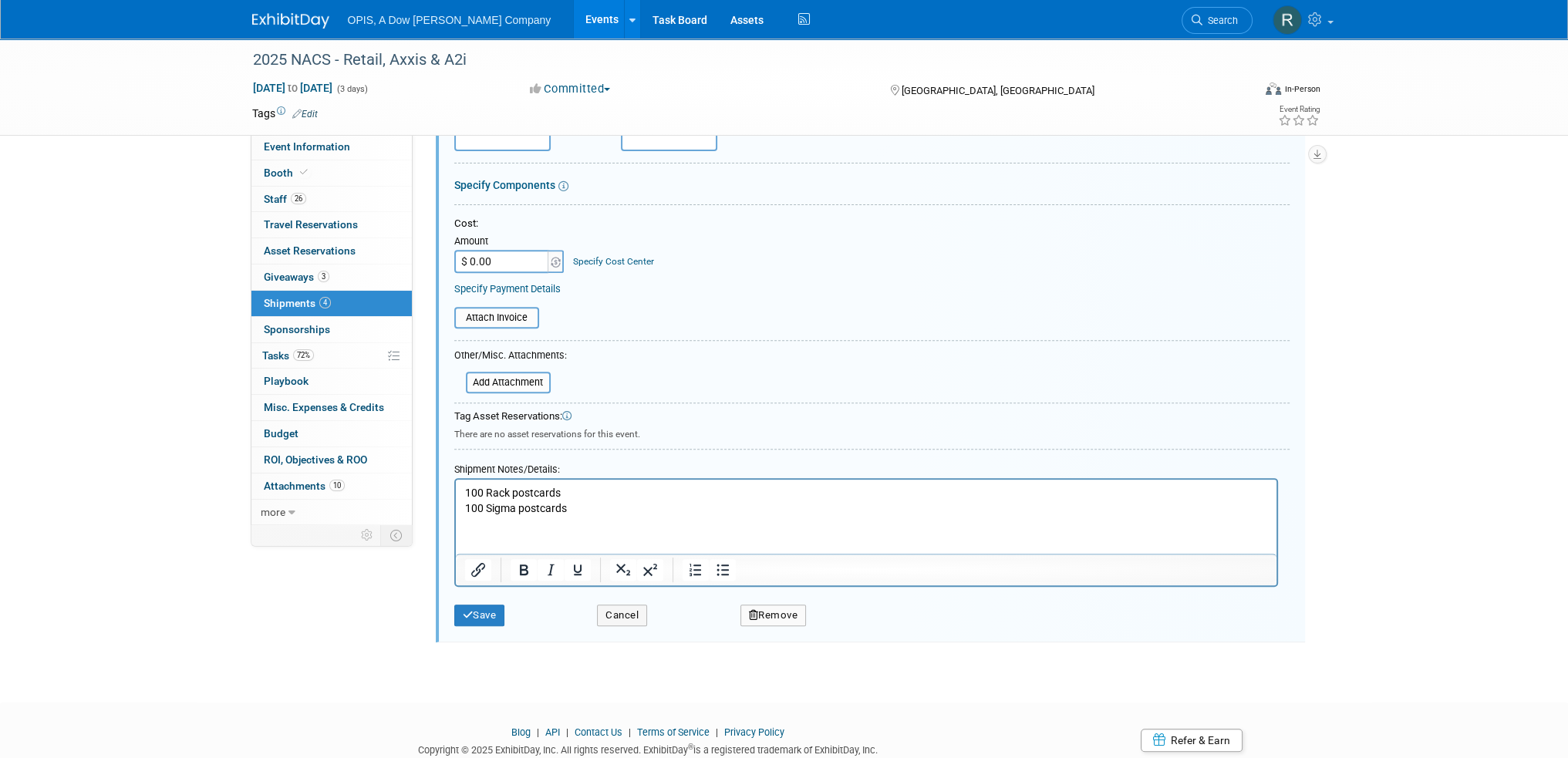
scroll to position [782, 0]
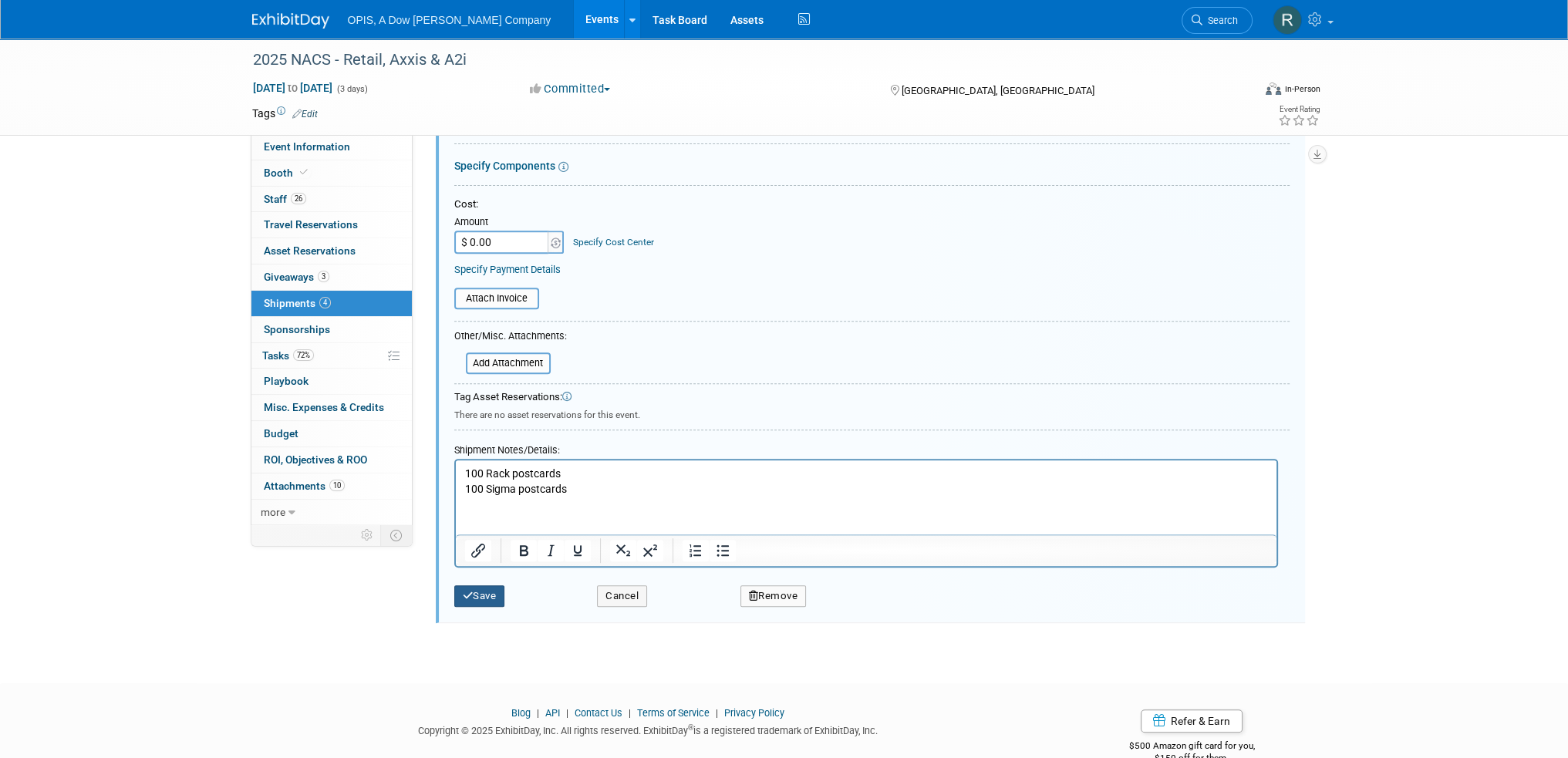
type input "[PERSON_NAME] Print - Collateral"
click at [478, 587] on button "Save" at bounding box center [480, 597] width 51 height 22
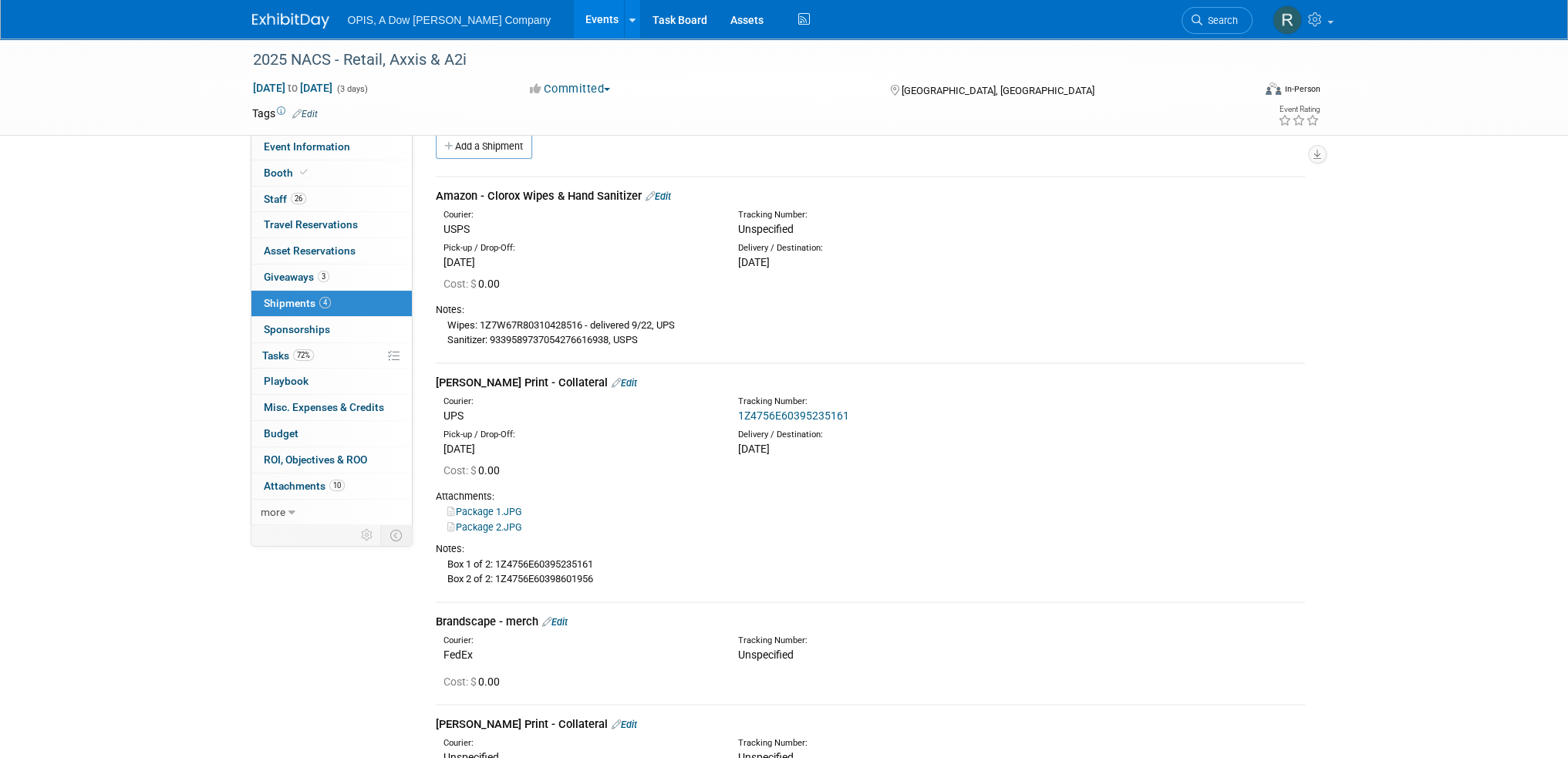
scroll to position [0, 0]
